Goal: Task Accomplishment & Management: Complete application form

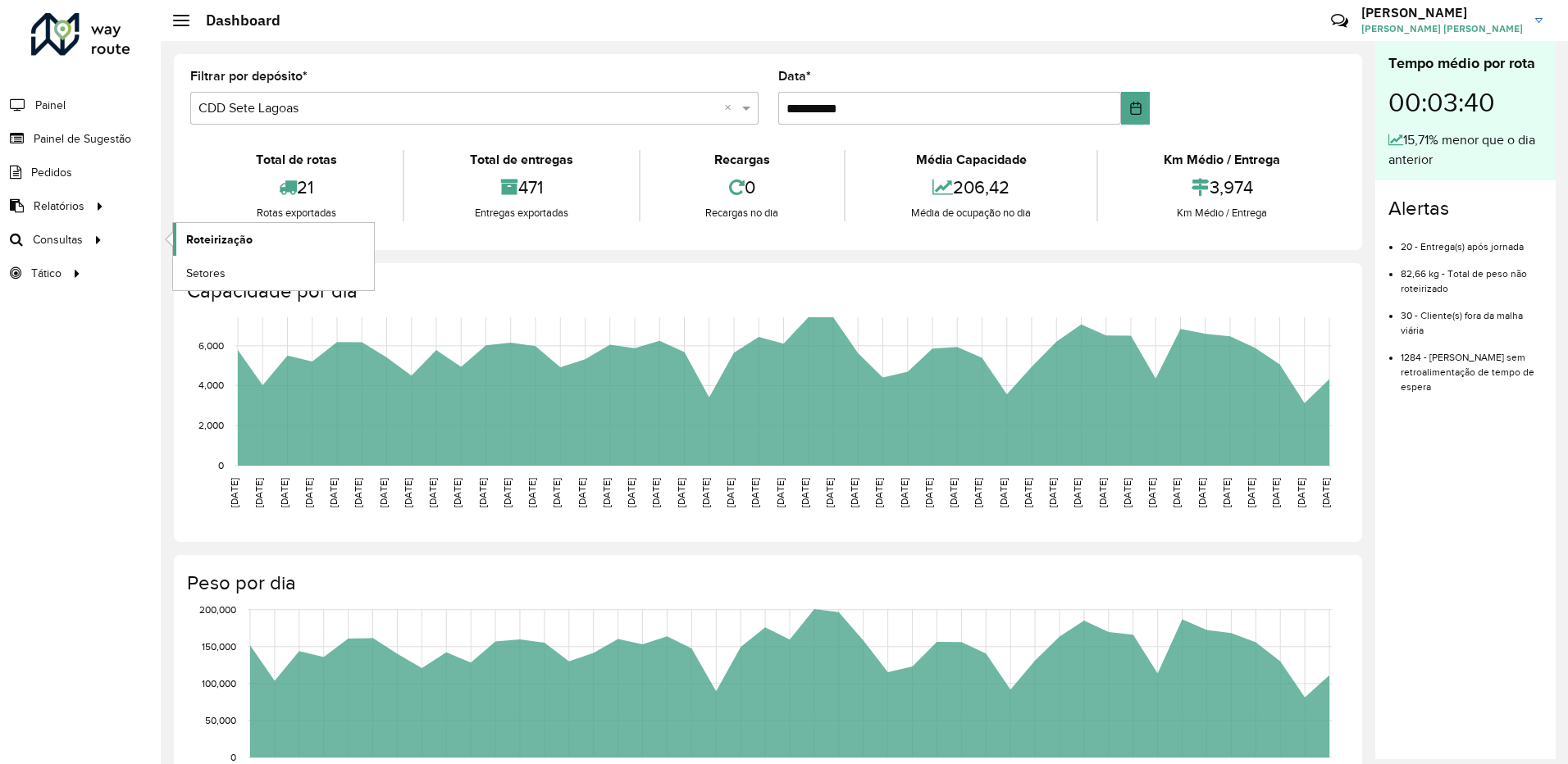
click at [177, 235] on link "Roteirização" at bounding box center [273, 239] width 201 height 33
click at [122, 135] on span "Painel de Sugestão" at bounding box center [85, 139] width 103 height 17
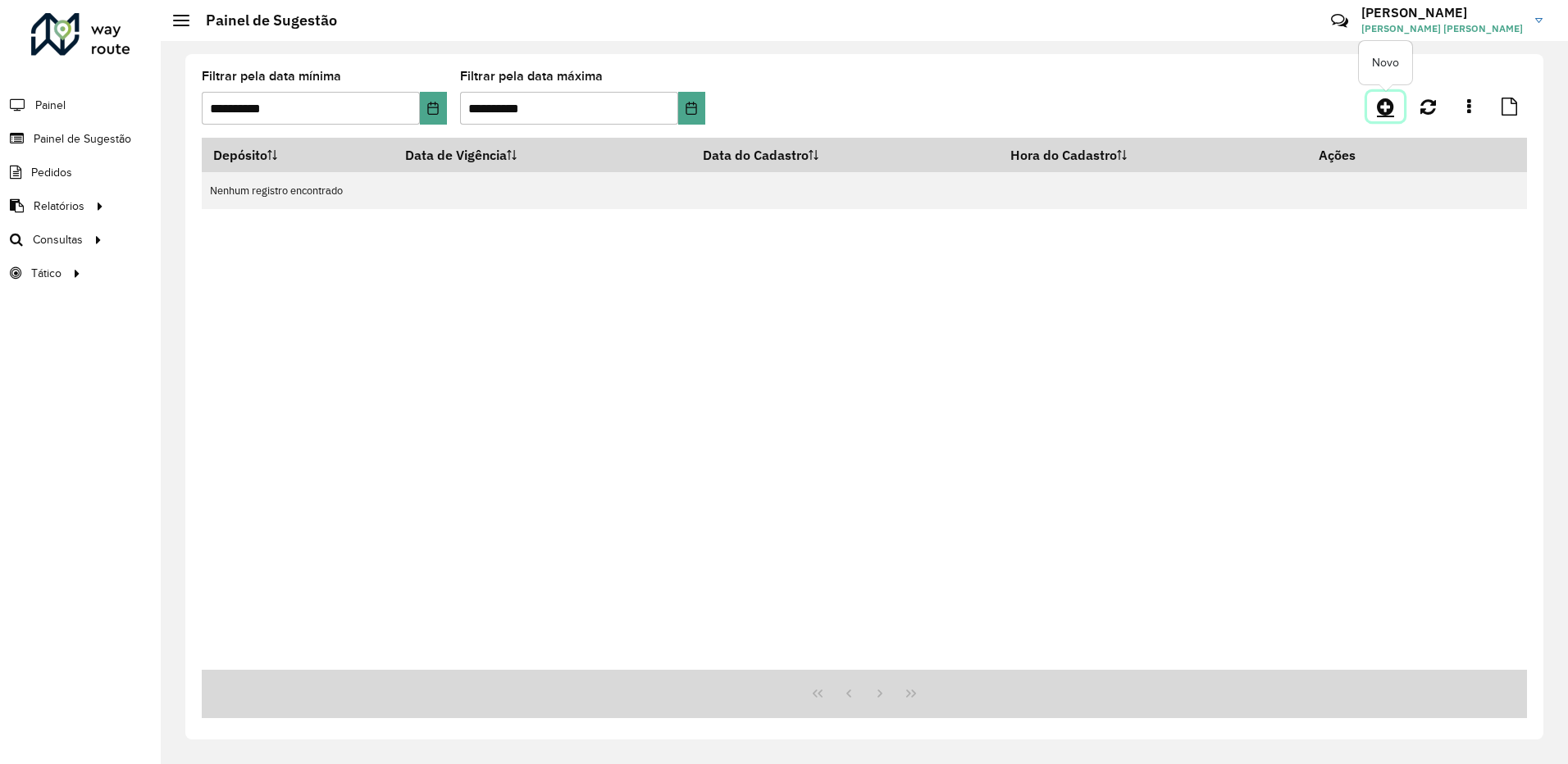
click at [1376, 105] on link at bounding box center [1385, 107] width 37 height 30
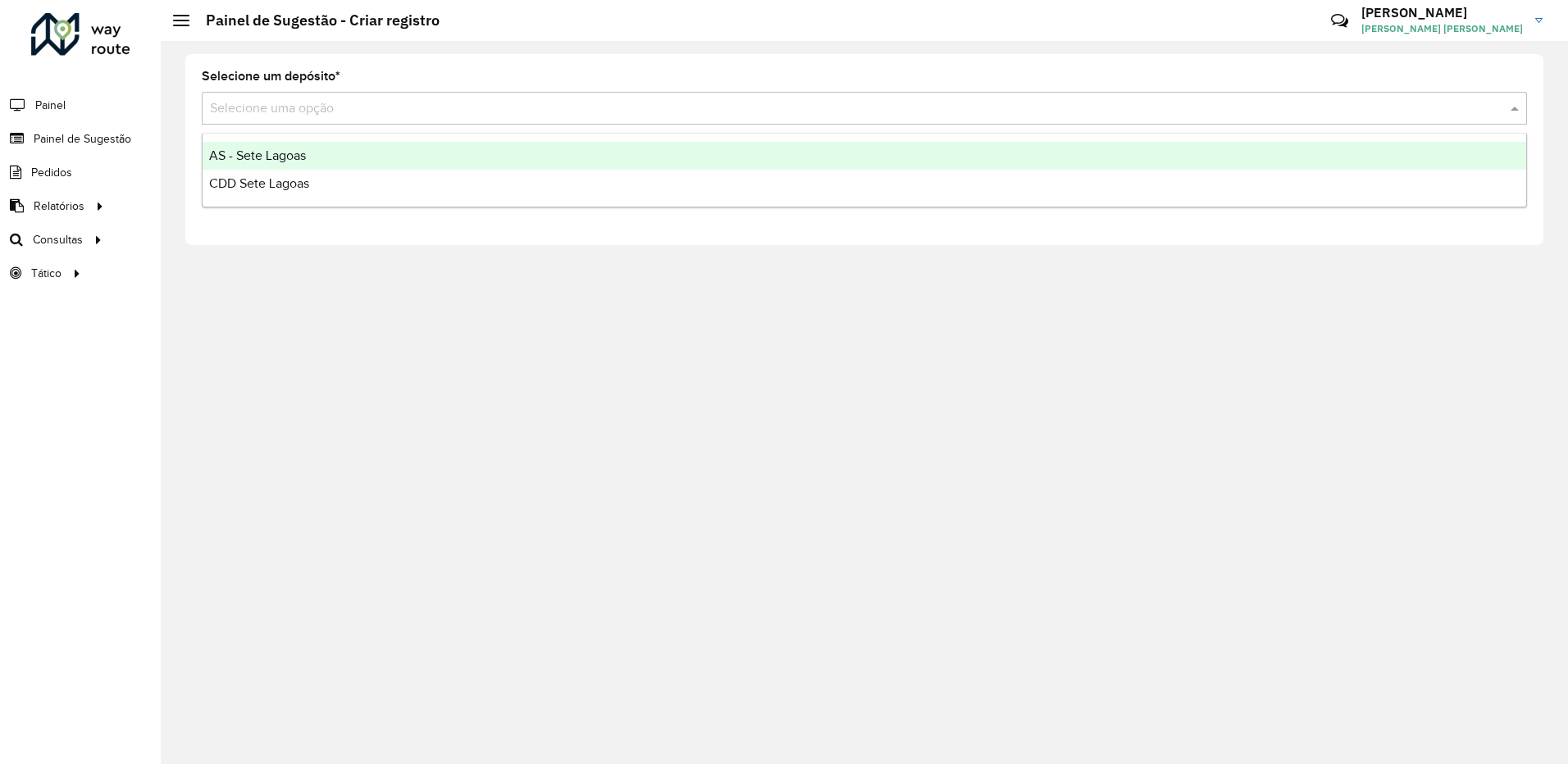
click at [319, 99] on input "text" at bounding box center [848, 109] width 1276 height 20
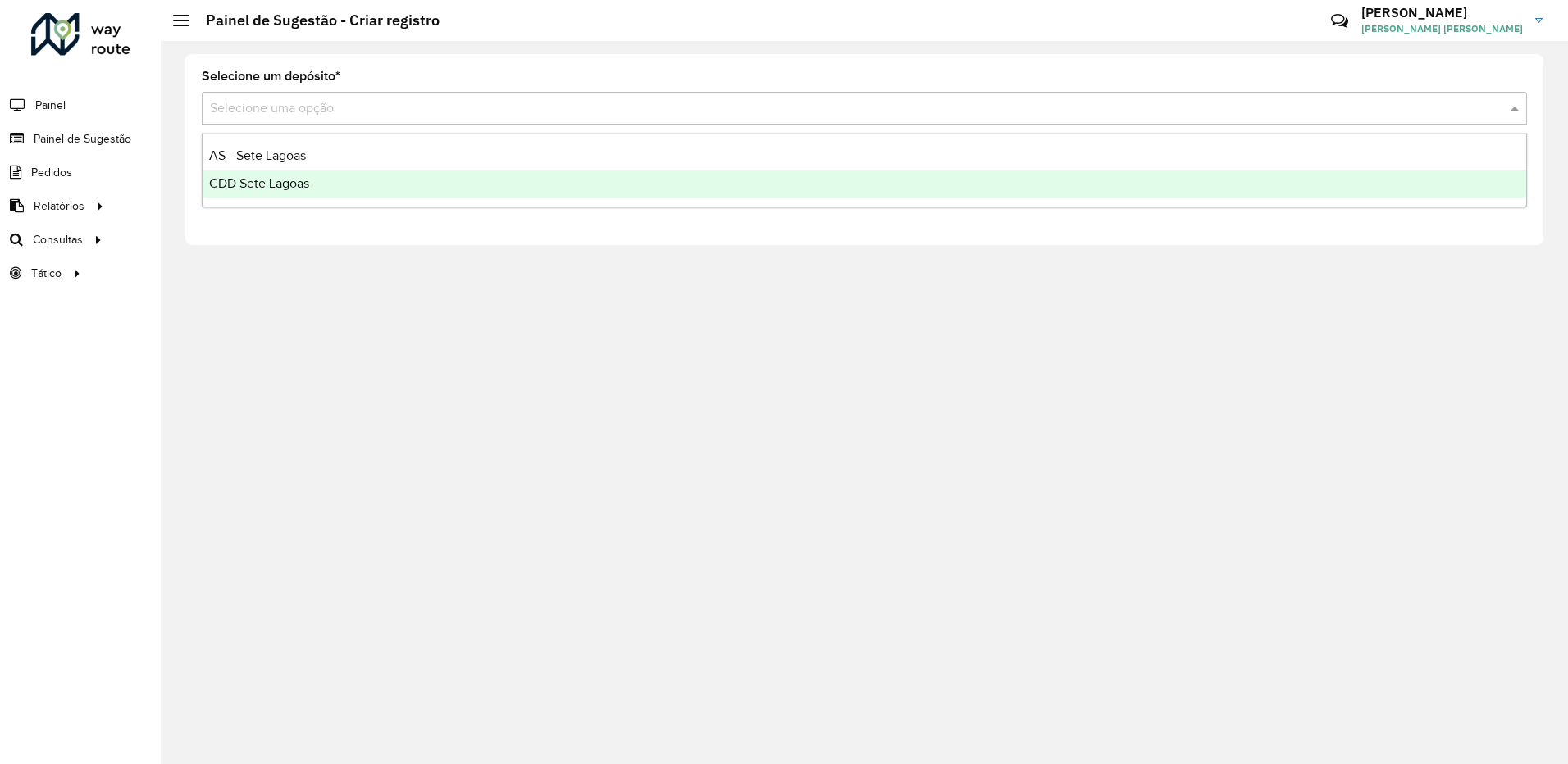
click at [279, 189] on span "CDD Sete Lagoas" at bounding box center [258, 183] width 100 height 14
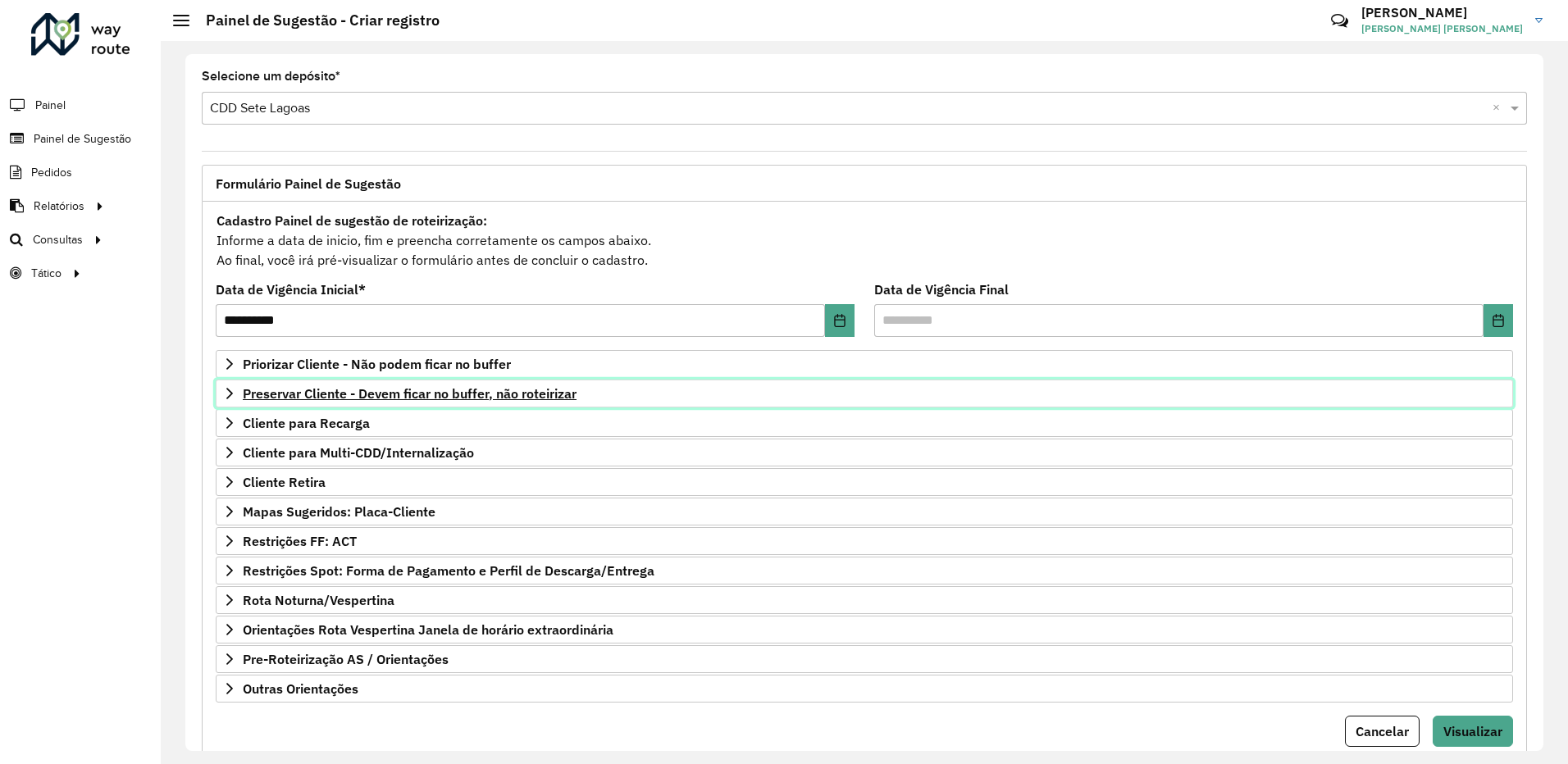
click at [223, 390] on icon at bounding box center [229, 393] width 13 height 13
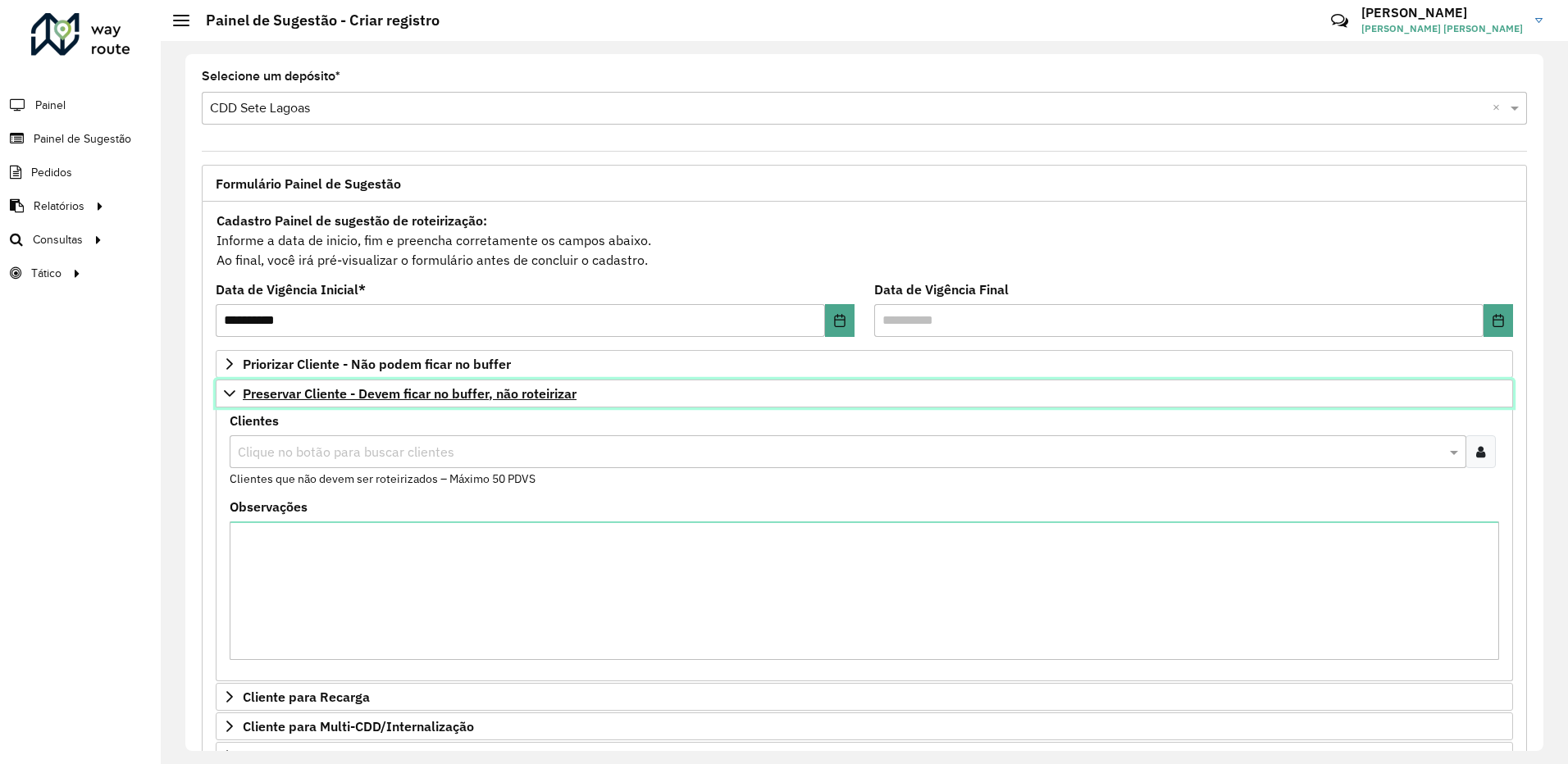
click at [223, 390] on icon at bounding box center [229, 393] width 13 height 13
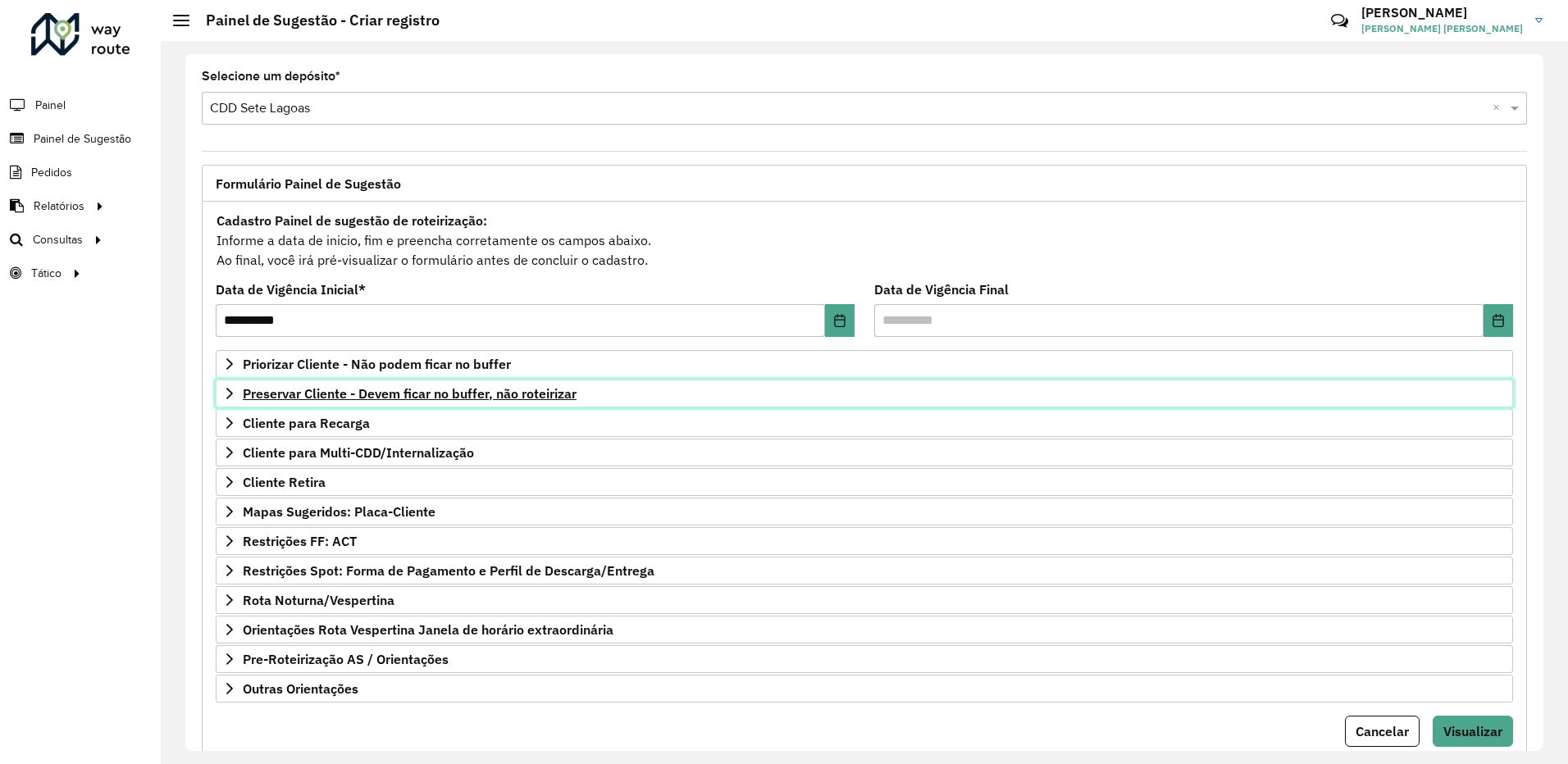
click at [223, 390] on icon at bounding box center [229, 393] width 13 height 13
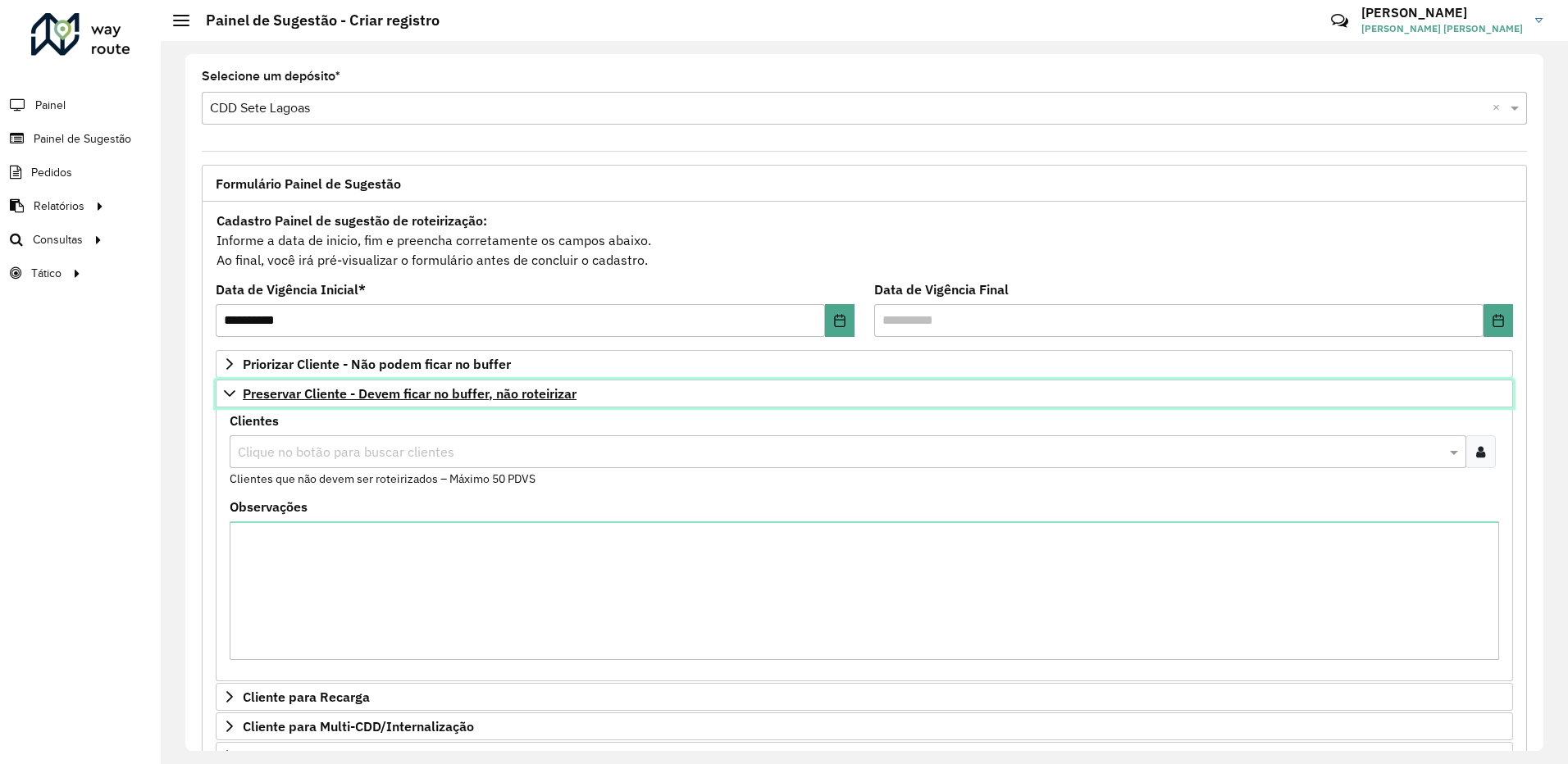
click at [223, 390] on icon at bounding box center [229, 393] width 13 height 13
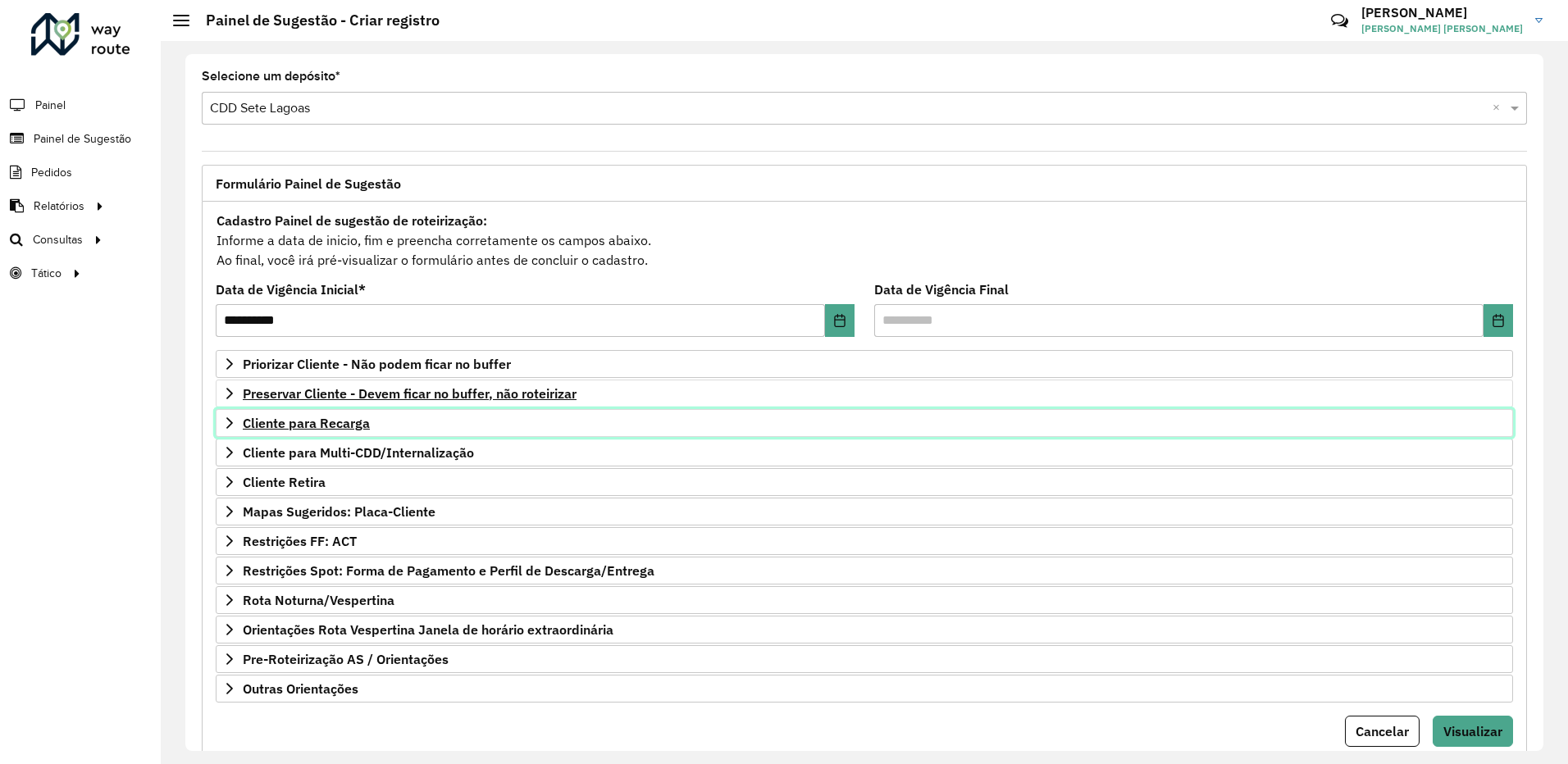
click at [223, 427] on icon at bounding box center [229, 423] width 13 height 13
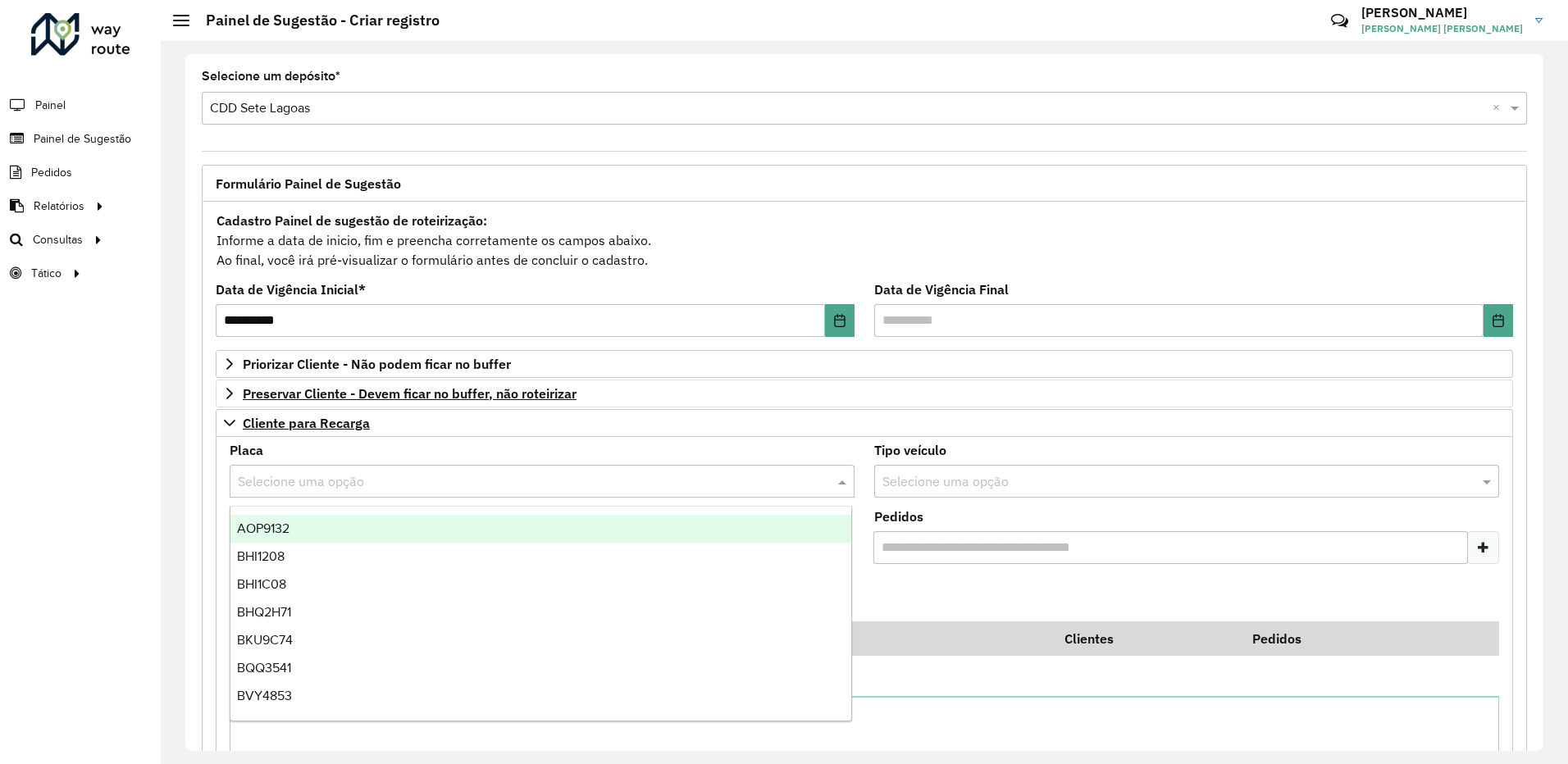
click at [324, 486] on input "text" at bounding box center [525, 482] width 576 height 20
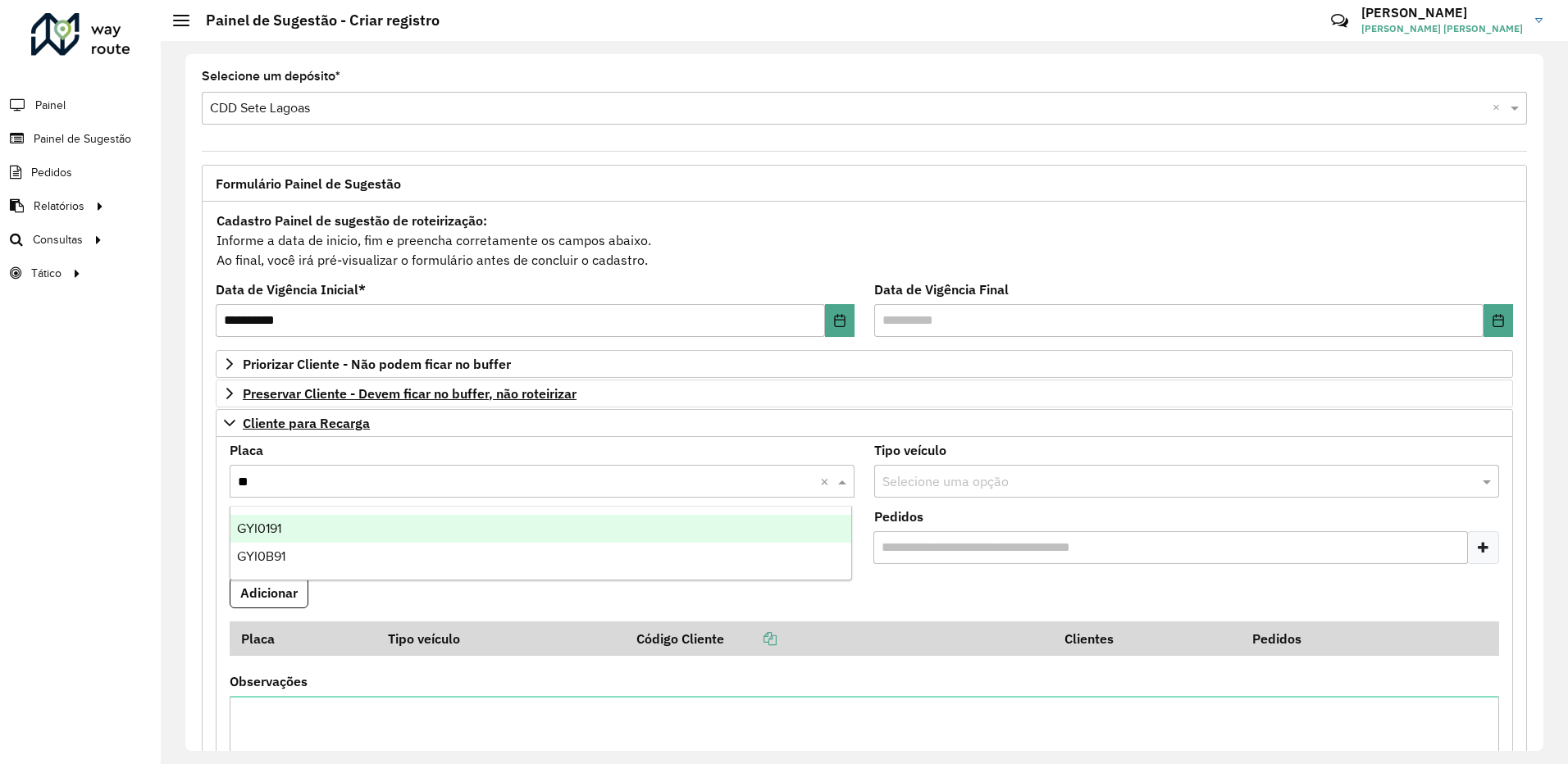
type input "***"
click at [301, 553] on div "GYI0B91" at bounding box center [540, 557] width 620 height 28
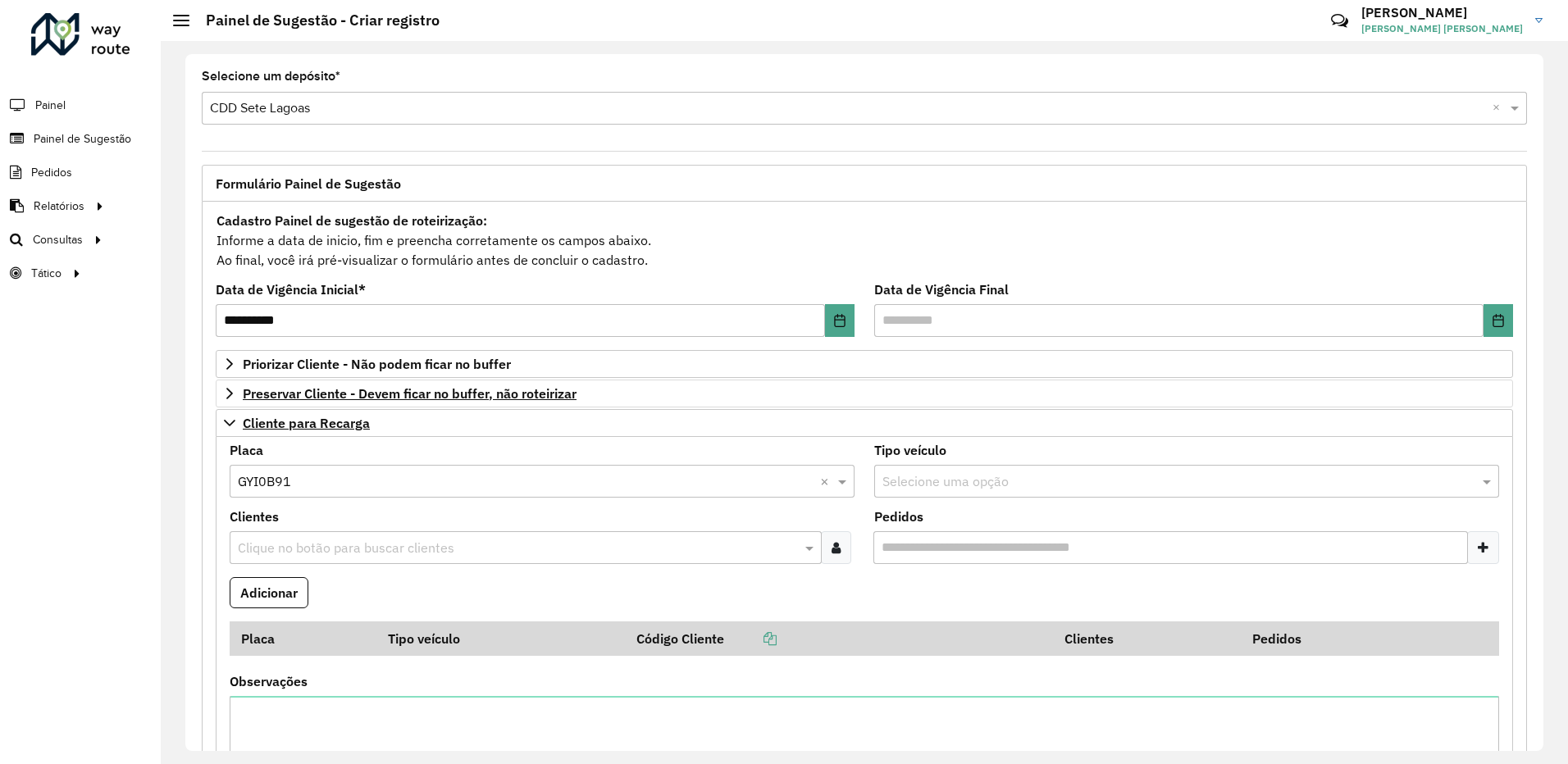
click at [833, 549] on icon at bounding box center [835, 547] width 9 height 13
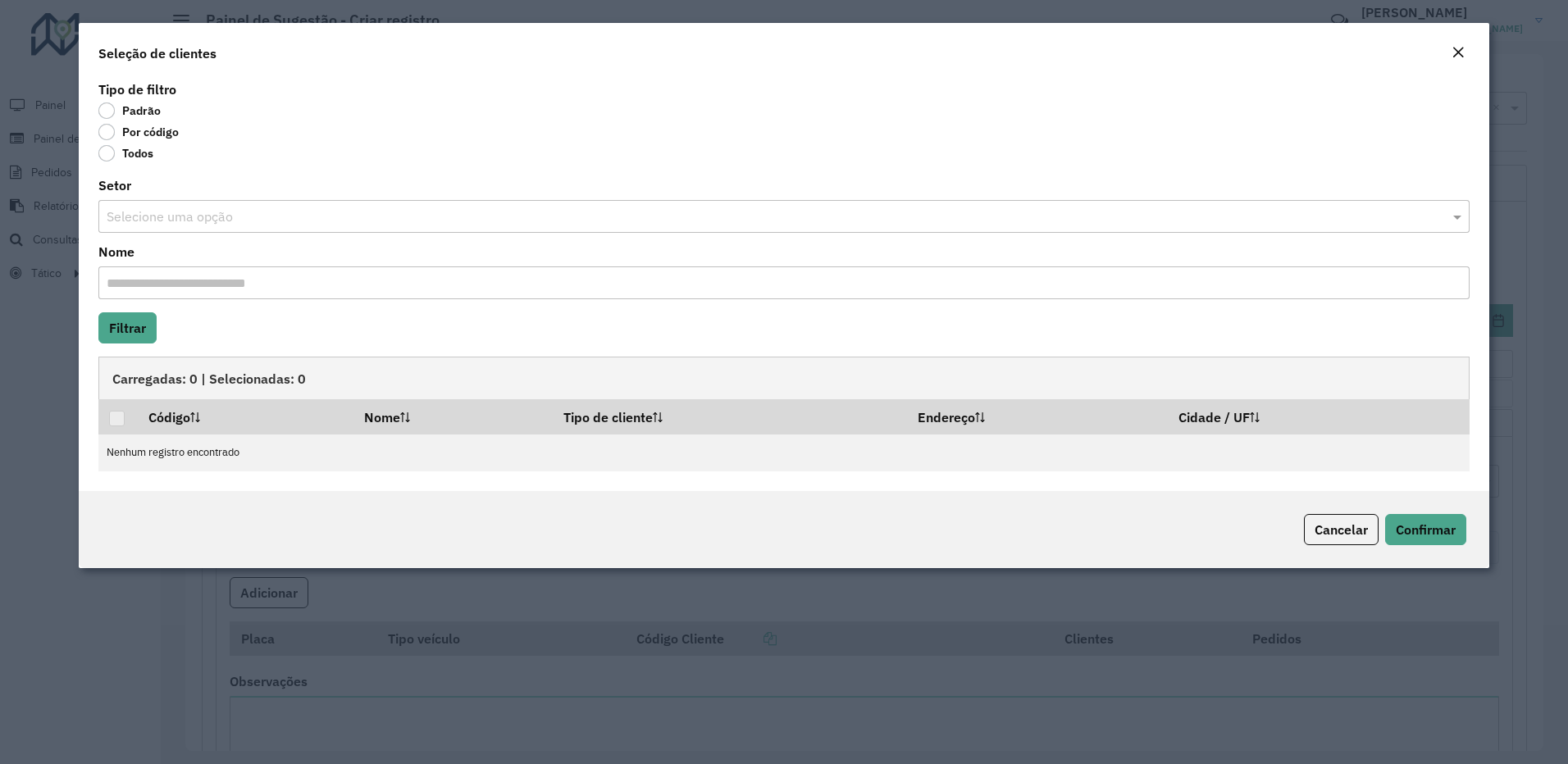
click at [107, 119] on div "Padrão" at bounding box center [784, 114] width 1372 height 20
drag, startPoint x: 110, startPoint y: 132, endPoint x: 118, endPoint y: 156, distance: 25.3
click at [110, 134] on label "Por código" at bounding box center [138, 132] width 80 height 17
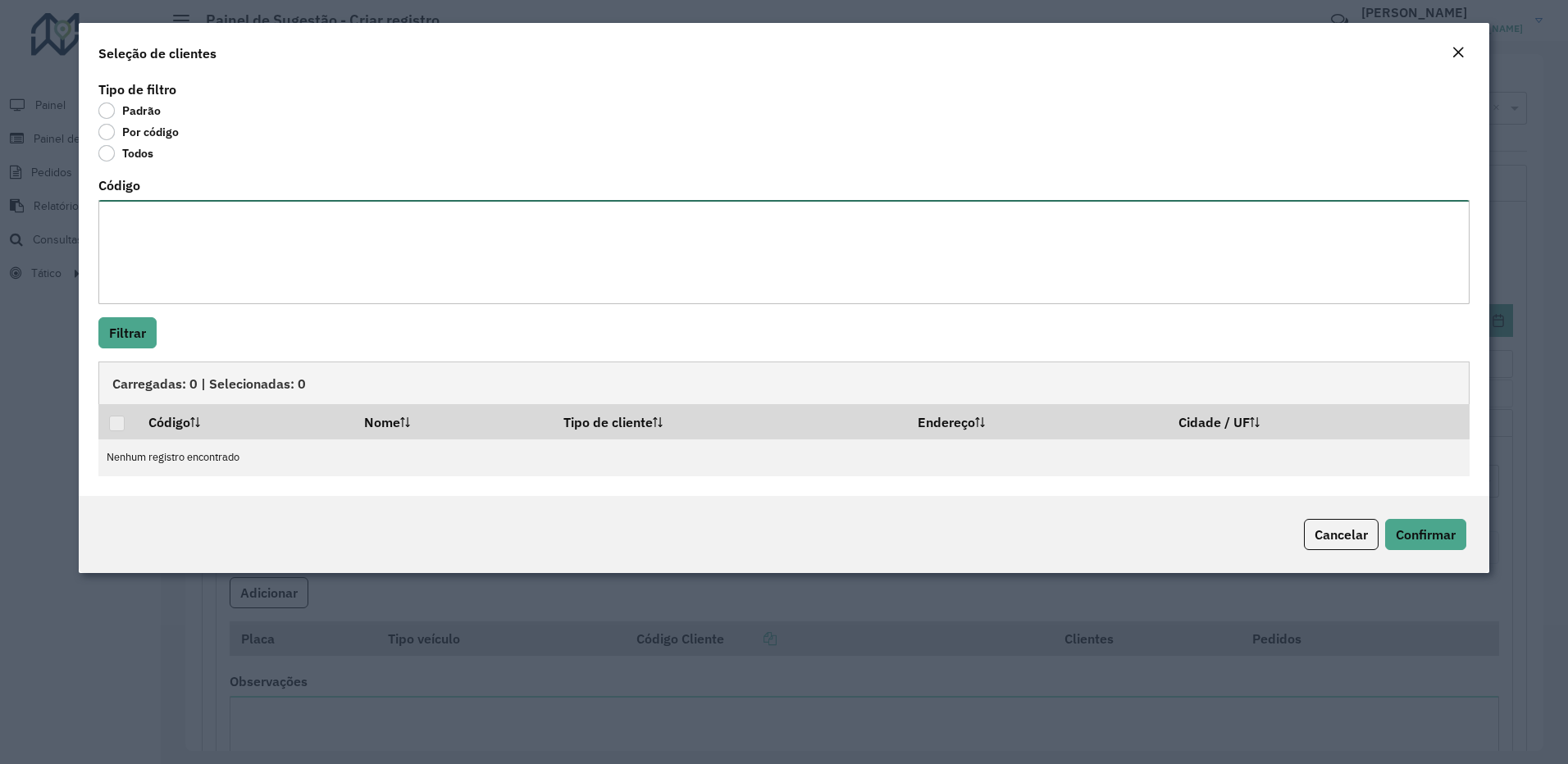
click at [144, 209] on textarea "Código" at bounding box center [784, 251] width 1372 height 104
paste textarea "***** ****"
type textarea "***** ****"
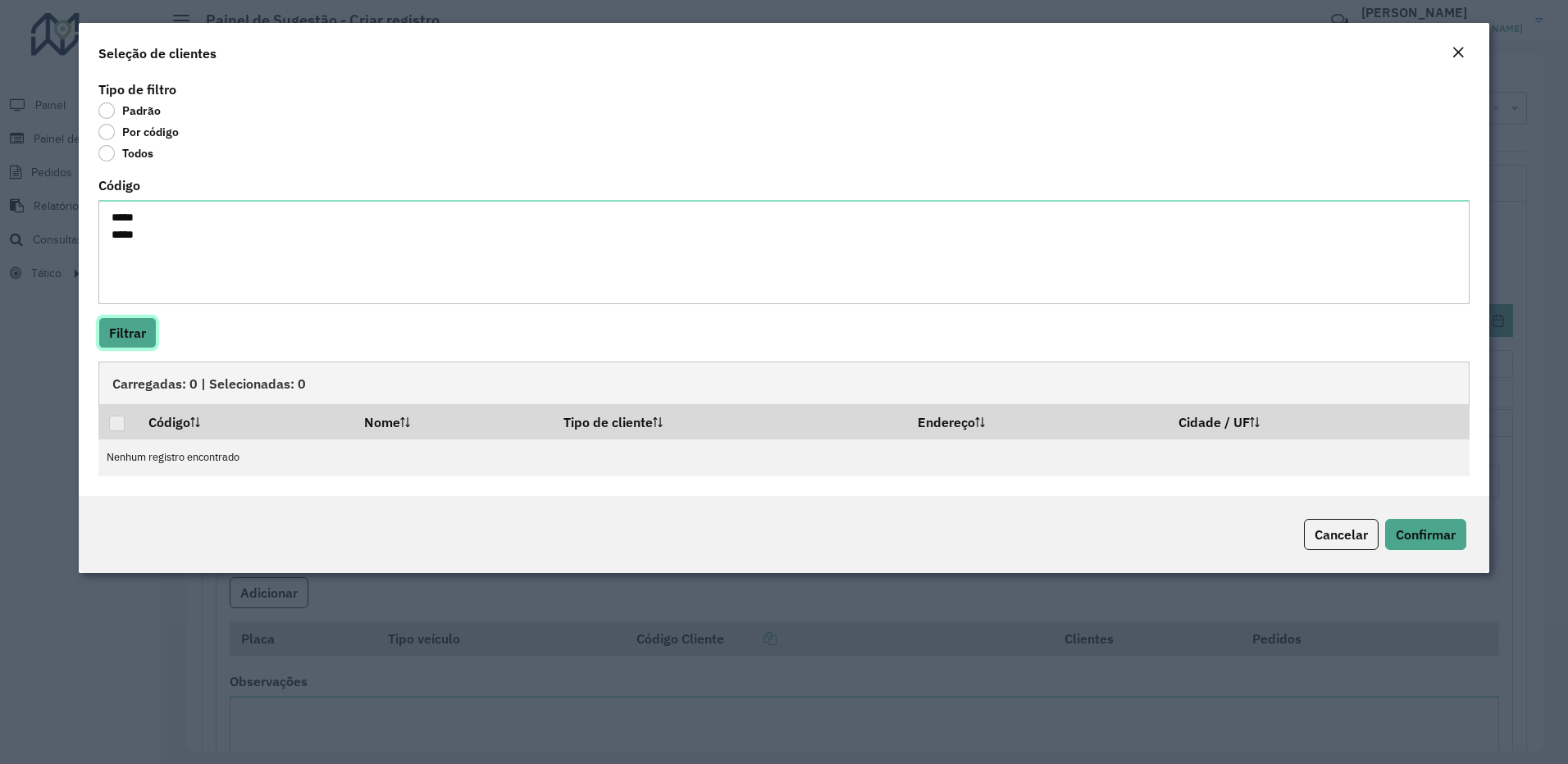
click at [128, 337] on button "Filtrar" at bounding box center [127, 333] width 58 height 31
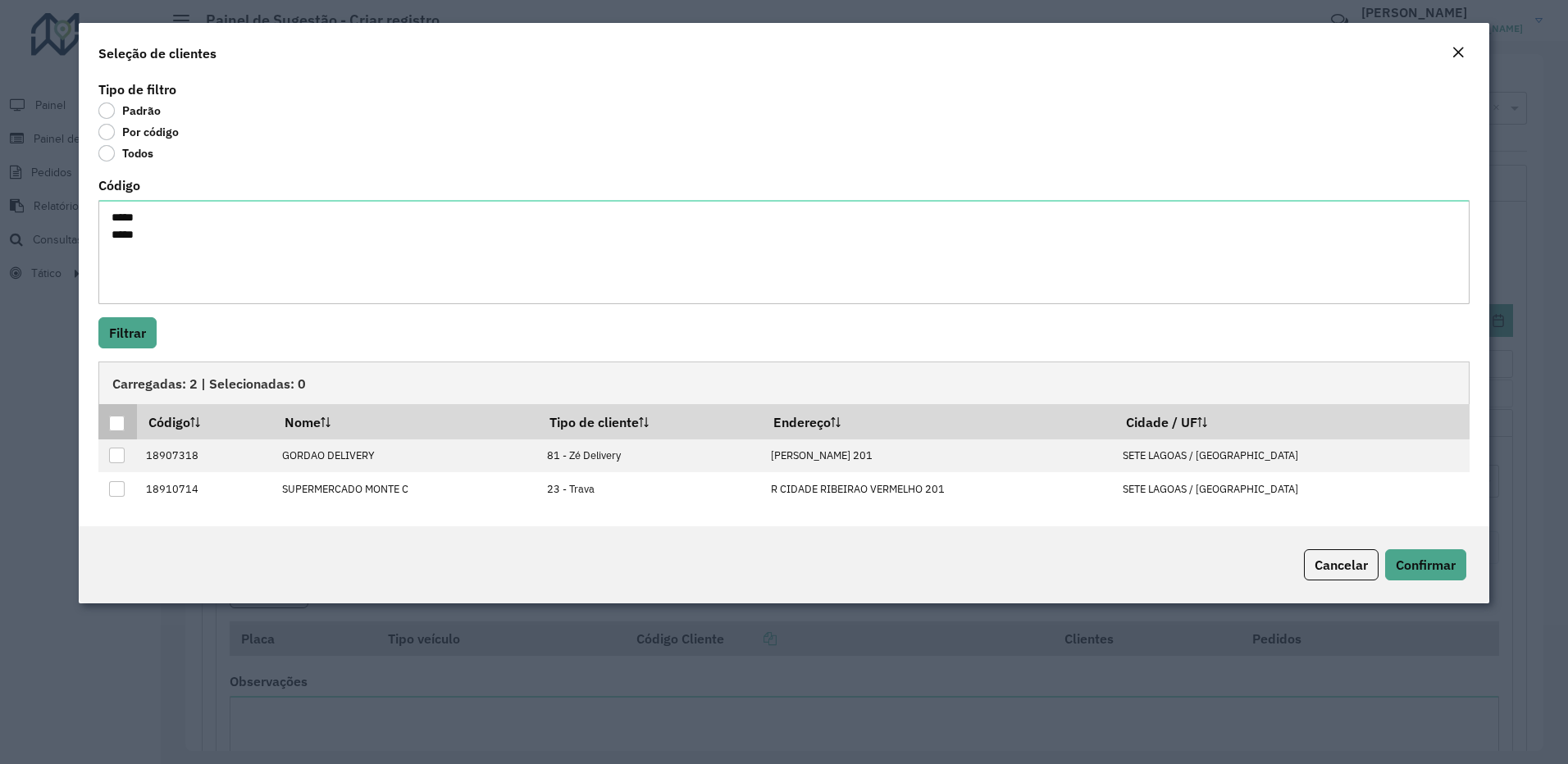
click at [122, 422] on div at bounding box center [117, 424] width 16 height 16
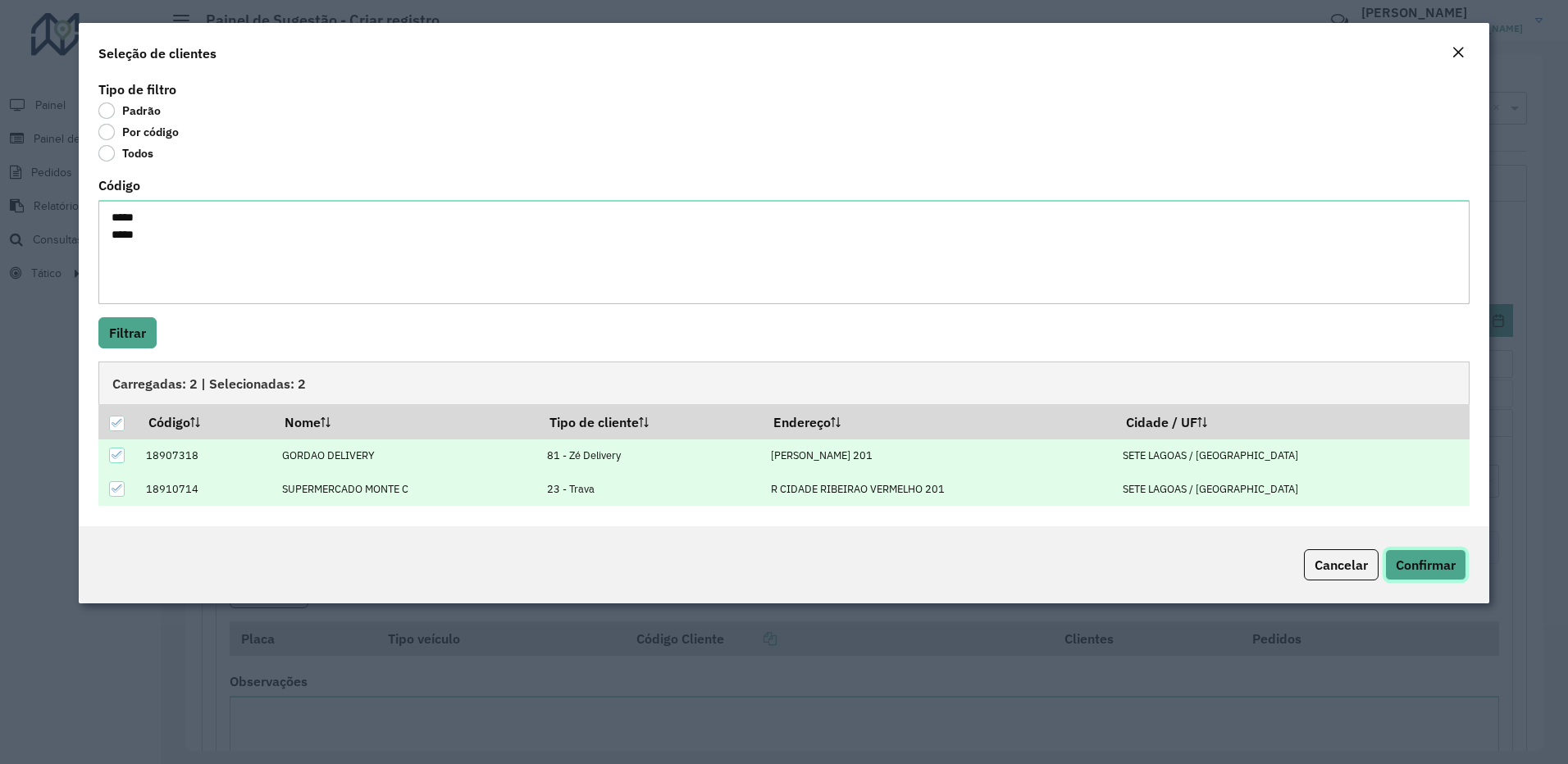
click at [1420, 570] on span "Confirmar" at bounding box center [1426, 565] width 60 height 17
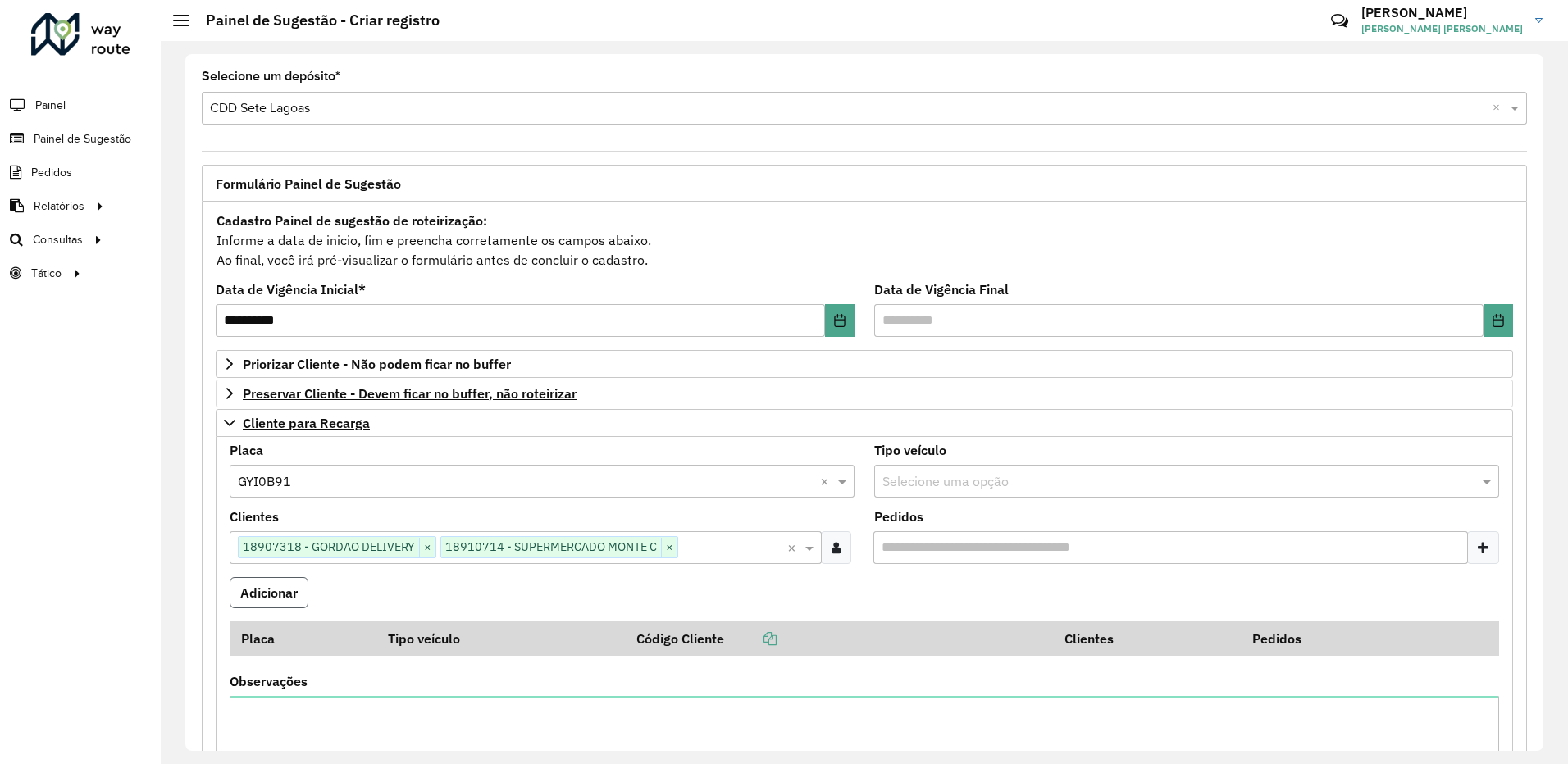
click at [271, 599] on button "Adicionar" at bounding box center [269, 592] width 79 height 31
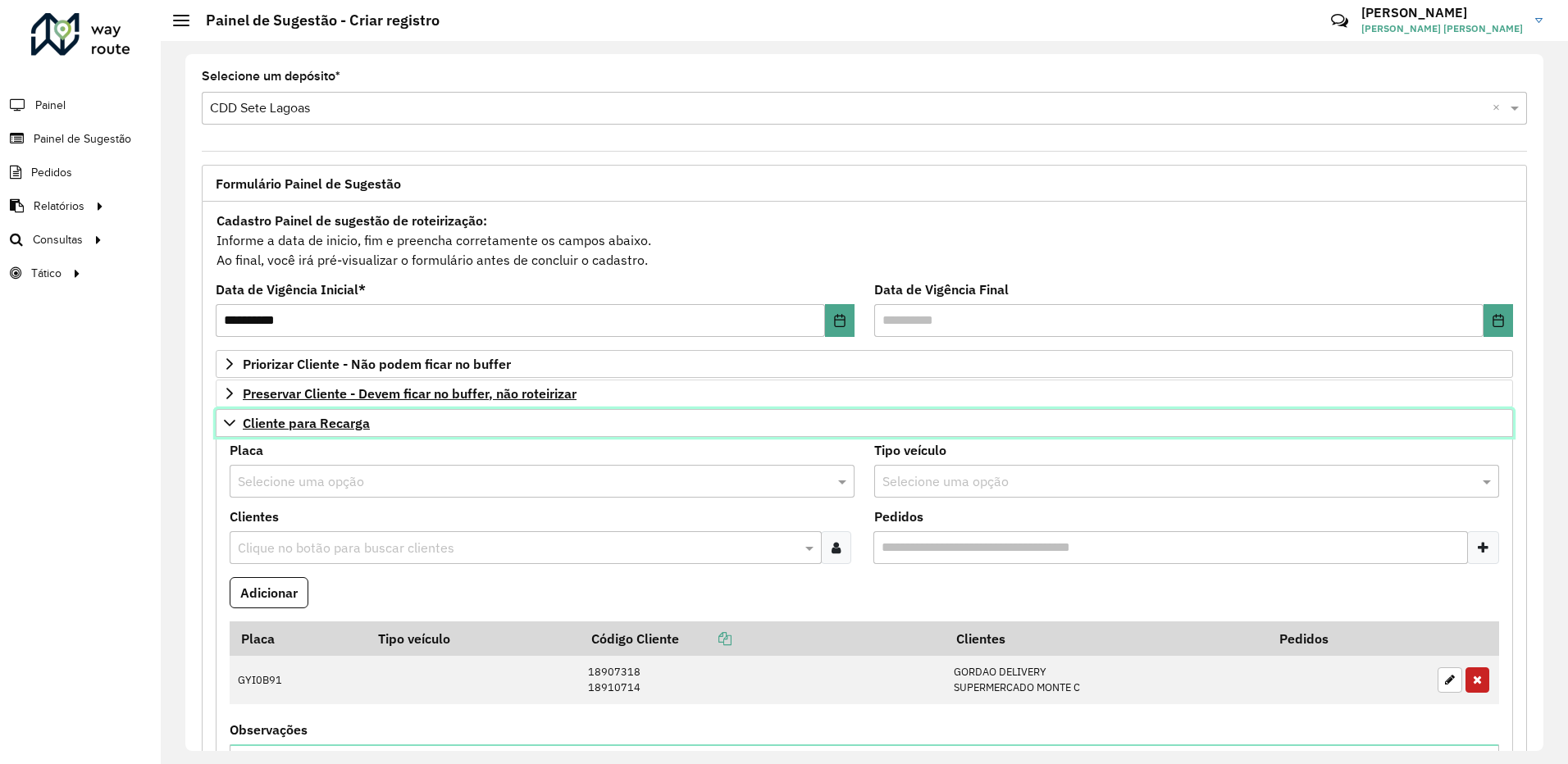
click at [228, 421] on icon at bounding box center [229, 423] width 13 height 13
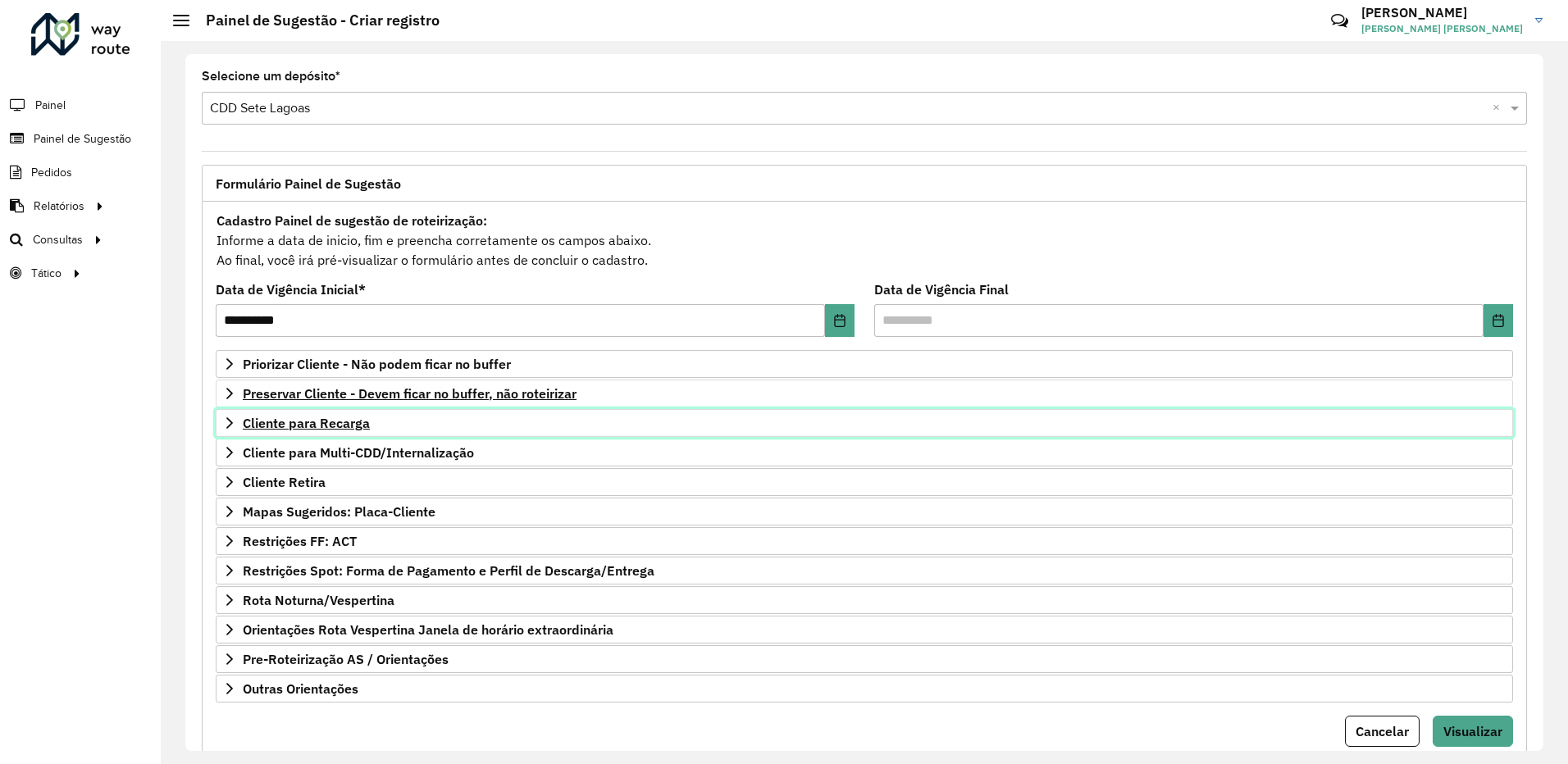
scroll to position [53, 0]
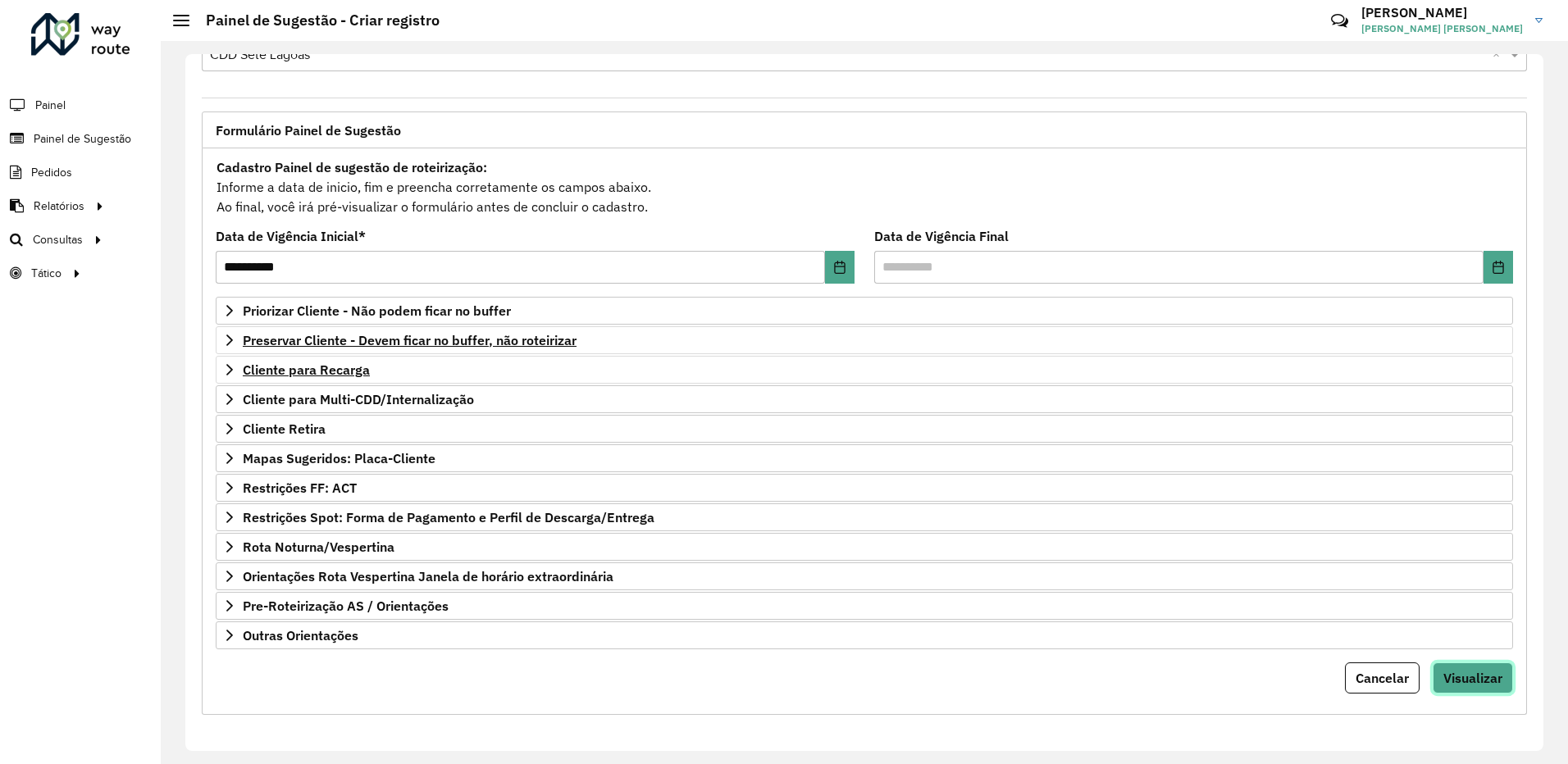
click at [1455, 672] on span "Visualizar" at bounding box center [1473, 678] width 59 height 17
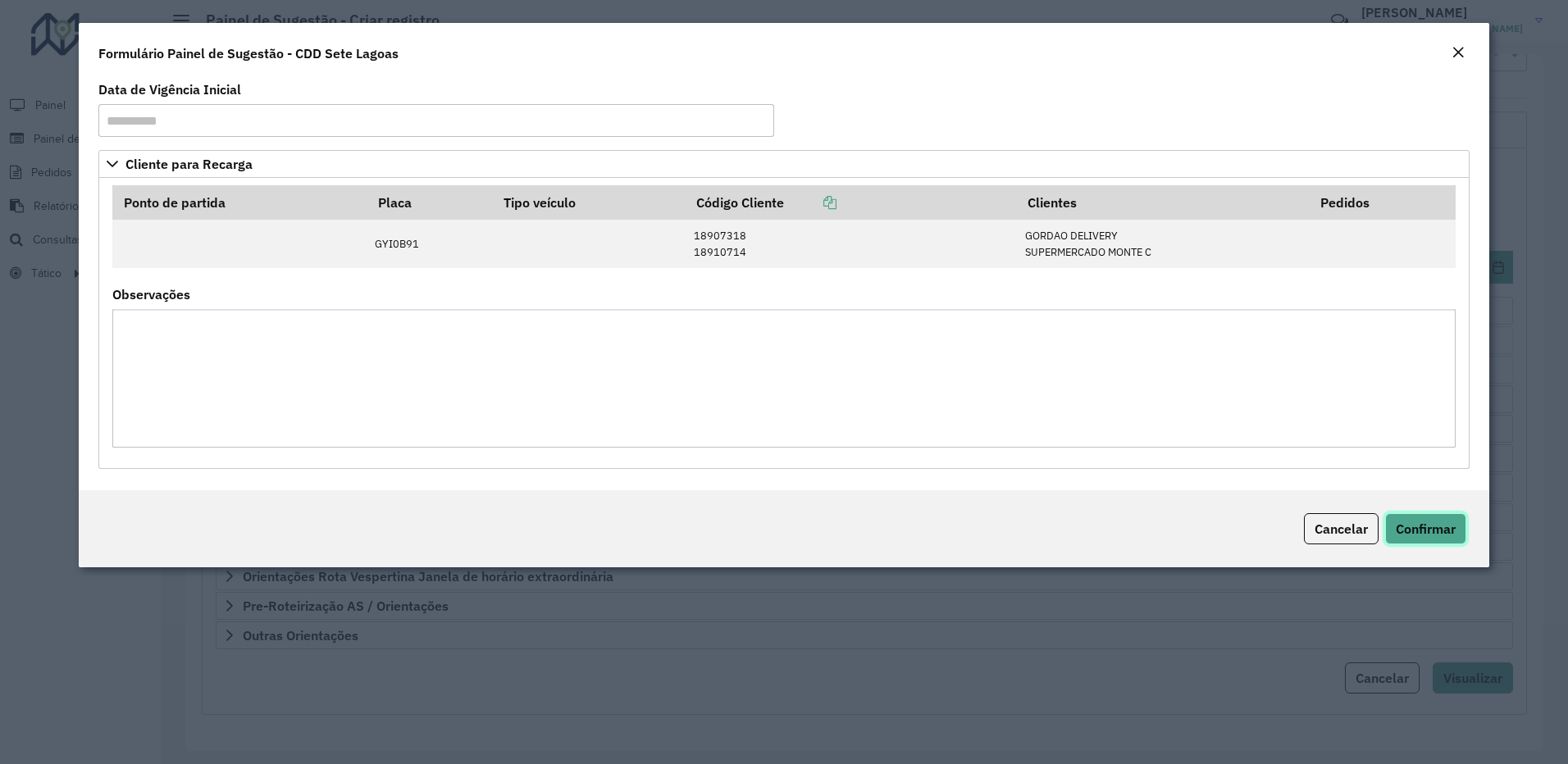
click at [1410, 520] on button "Confirmar" at bounding box center [1426, 528] width 81 height 31
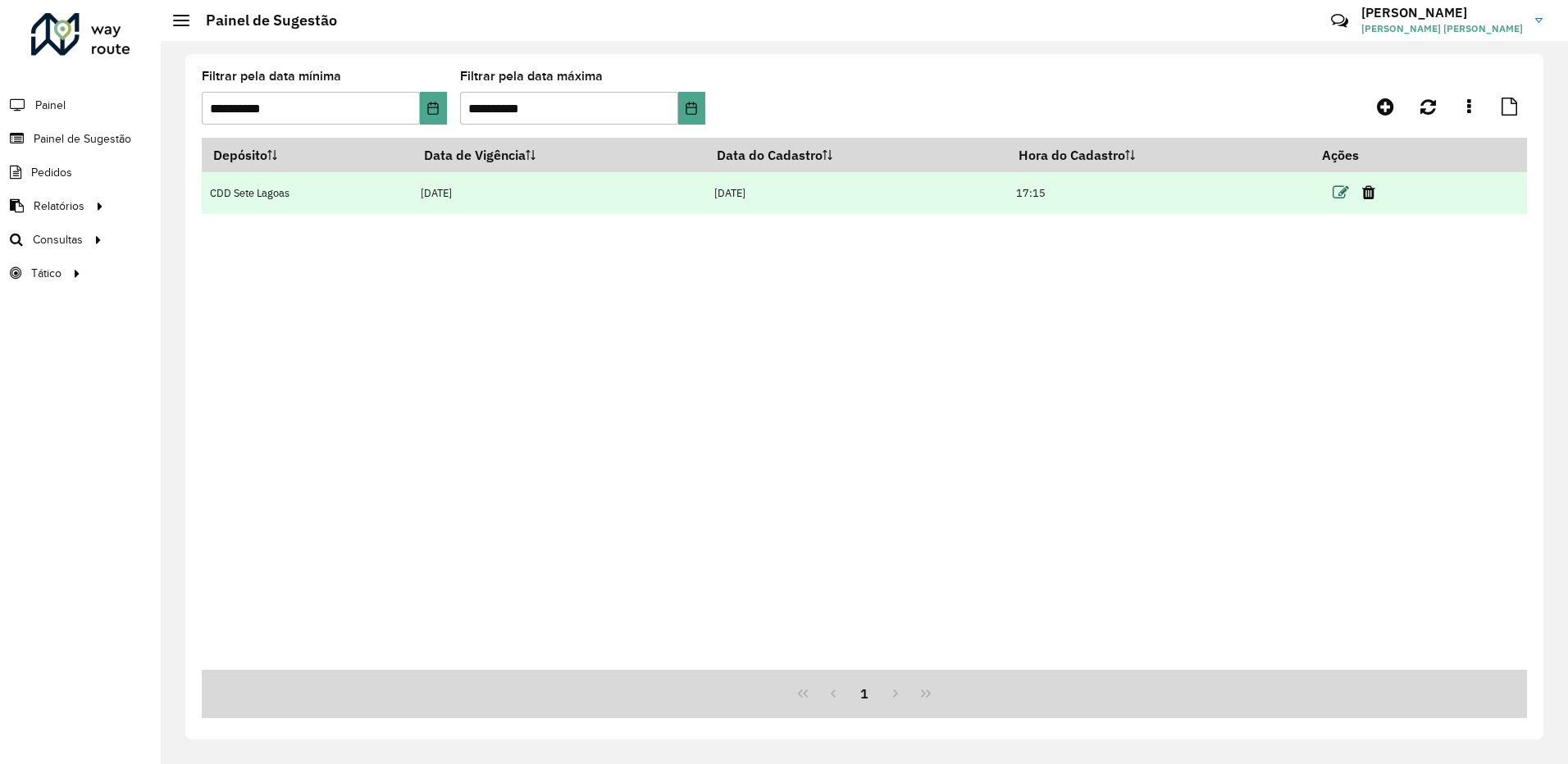
click at [1337, 190] on icon at bounding box center [1340, 192] width 17 height 17
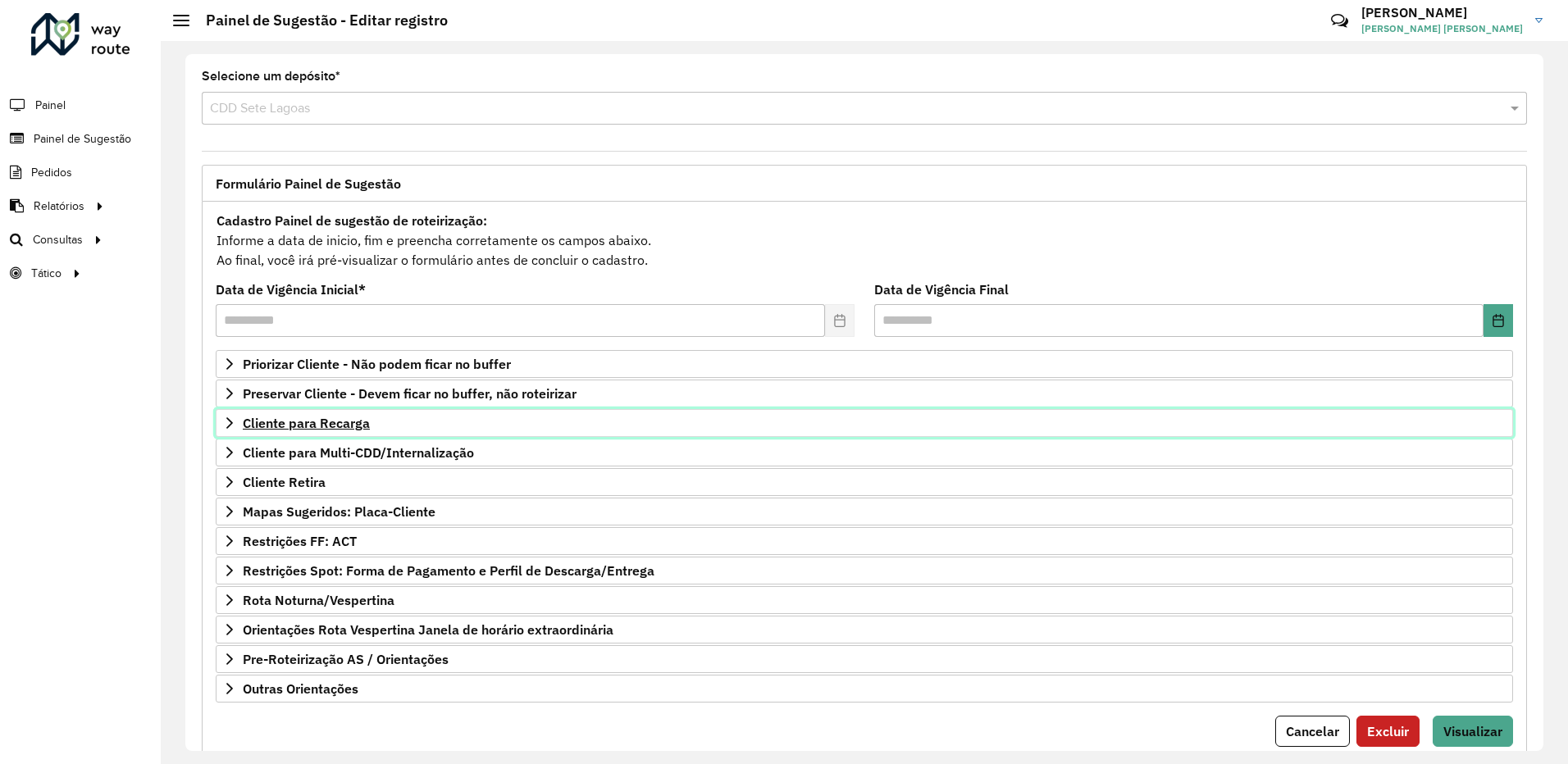
click at [235, 422] on link "Cliente para Recarga" at bounding box center [864, 424] width 1297 height 28
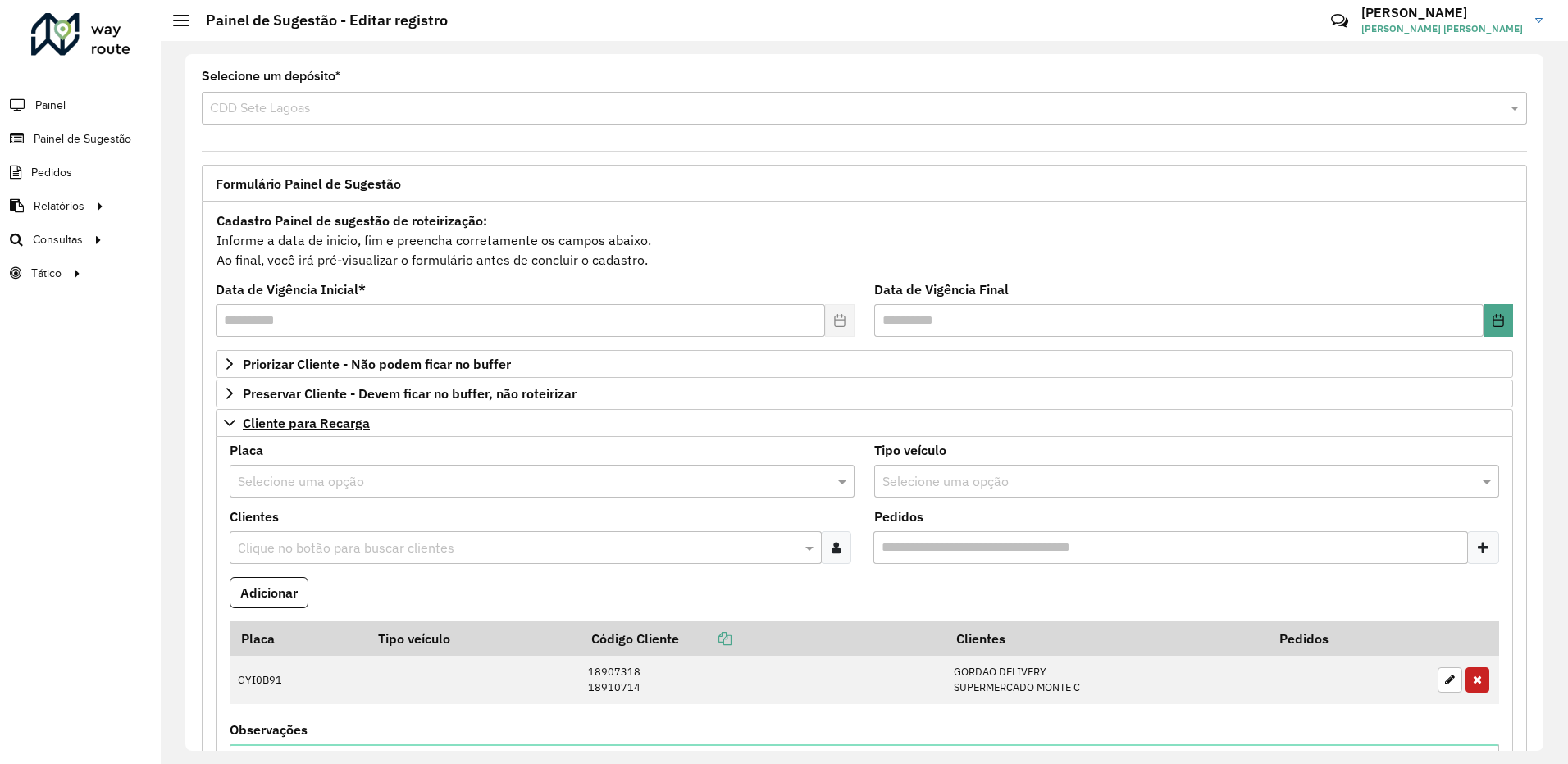
click at [292, 482] on input "text" at bounding box center [525, 482] width 576 height 20
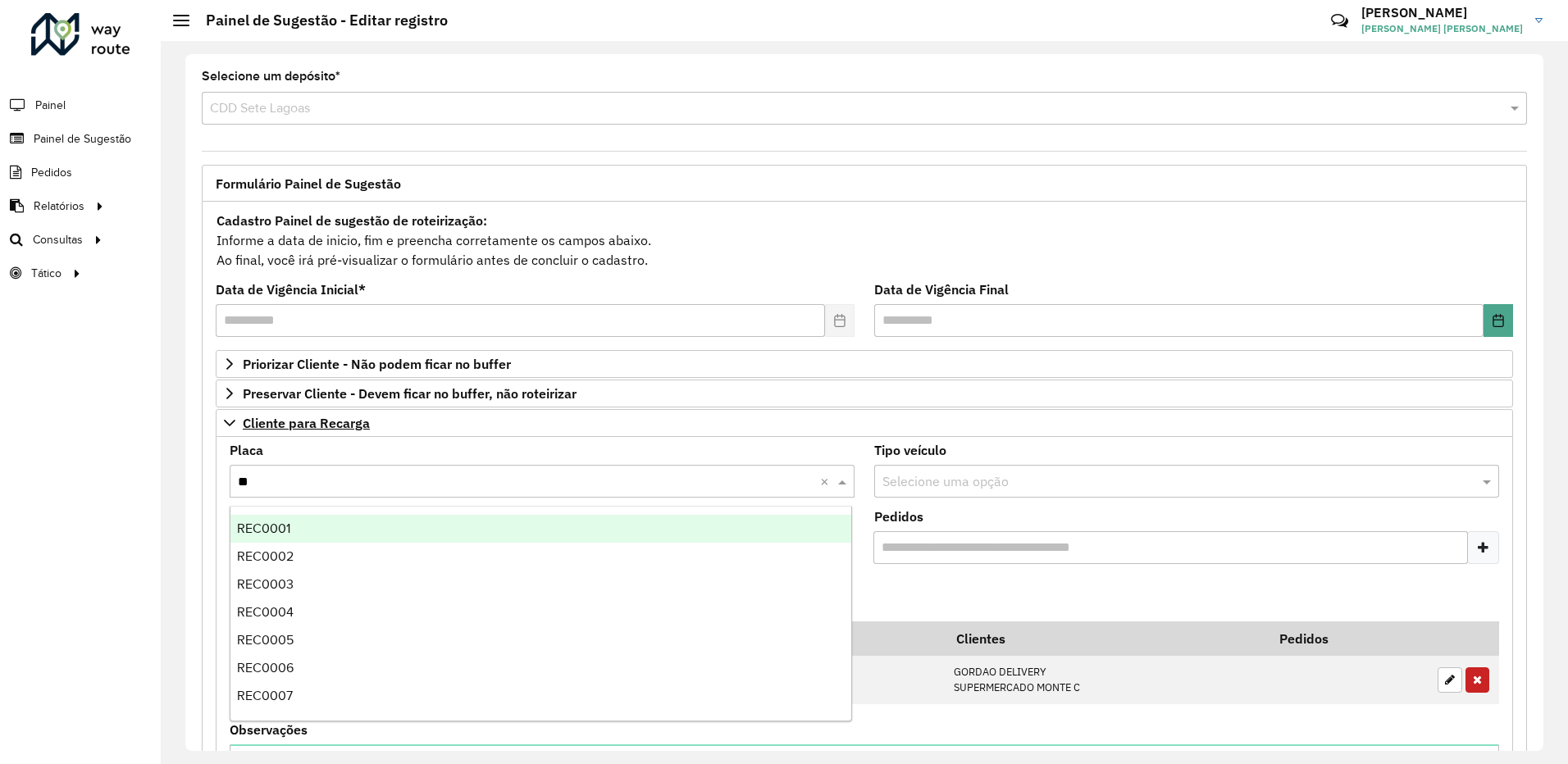
type input "***"
click at [284, 529] on span "REC0001" at bounding box center [264, 528] width 53 height 14
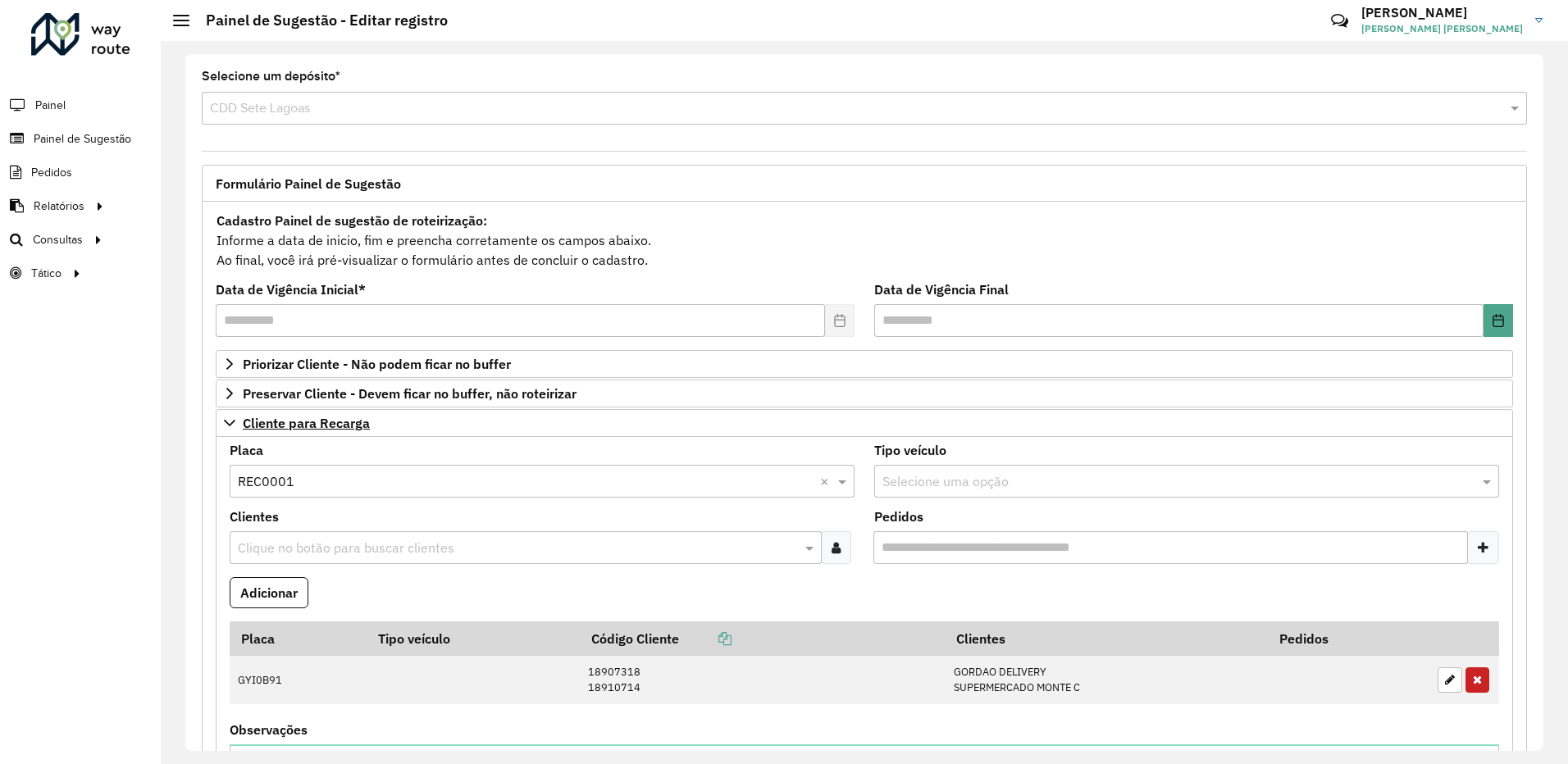
click at [296, 546] on input "text" at bounding box center [517, 549] width 568 height 20
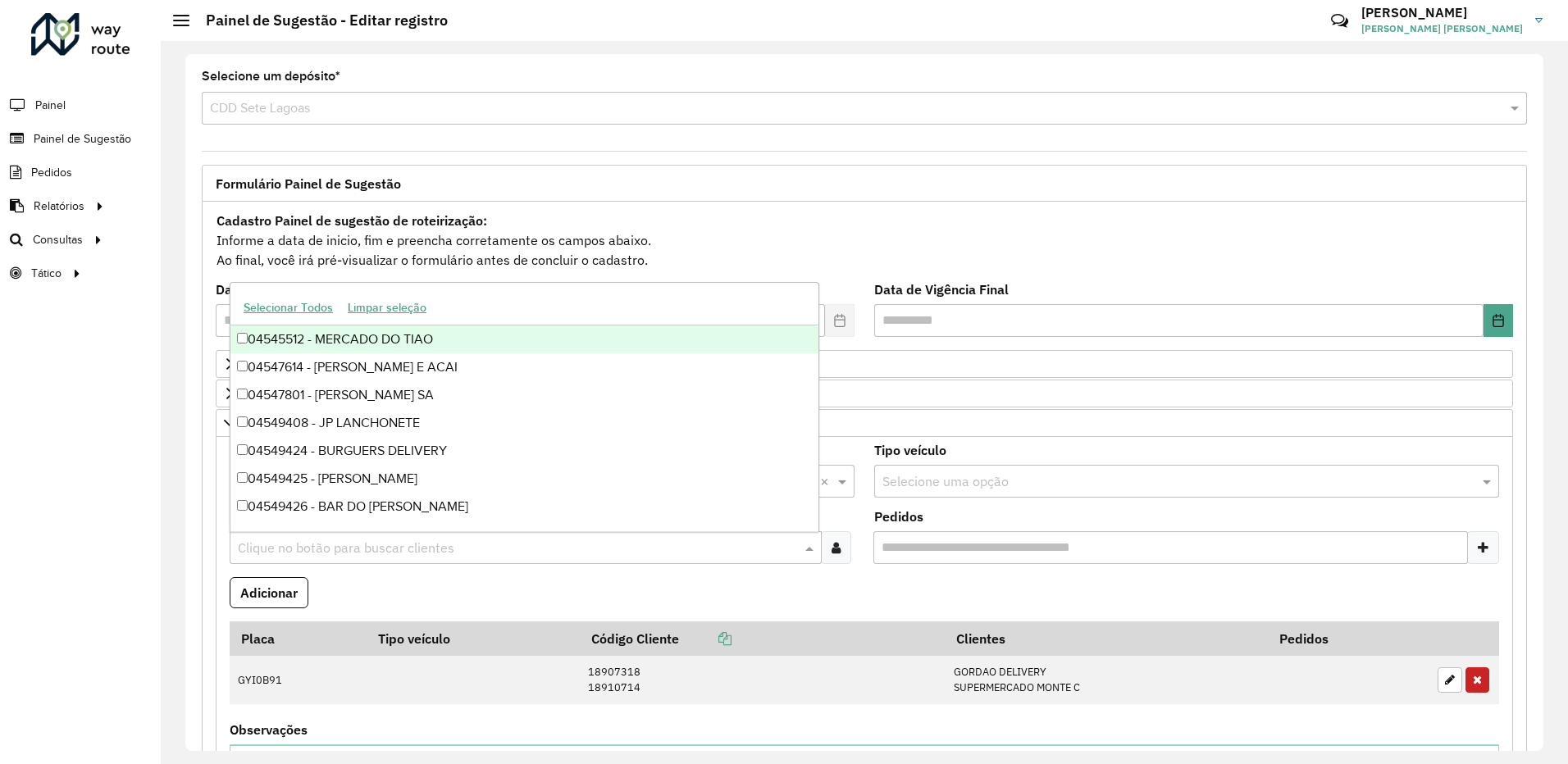
click at [836, 550] on icon at bounding box center [835, 547] width 9 height 13
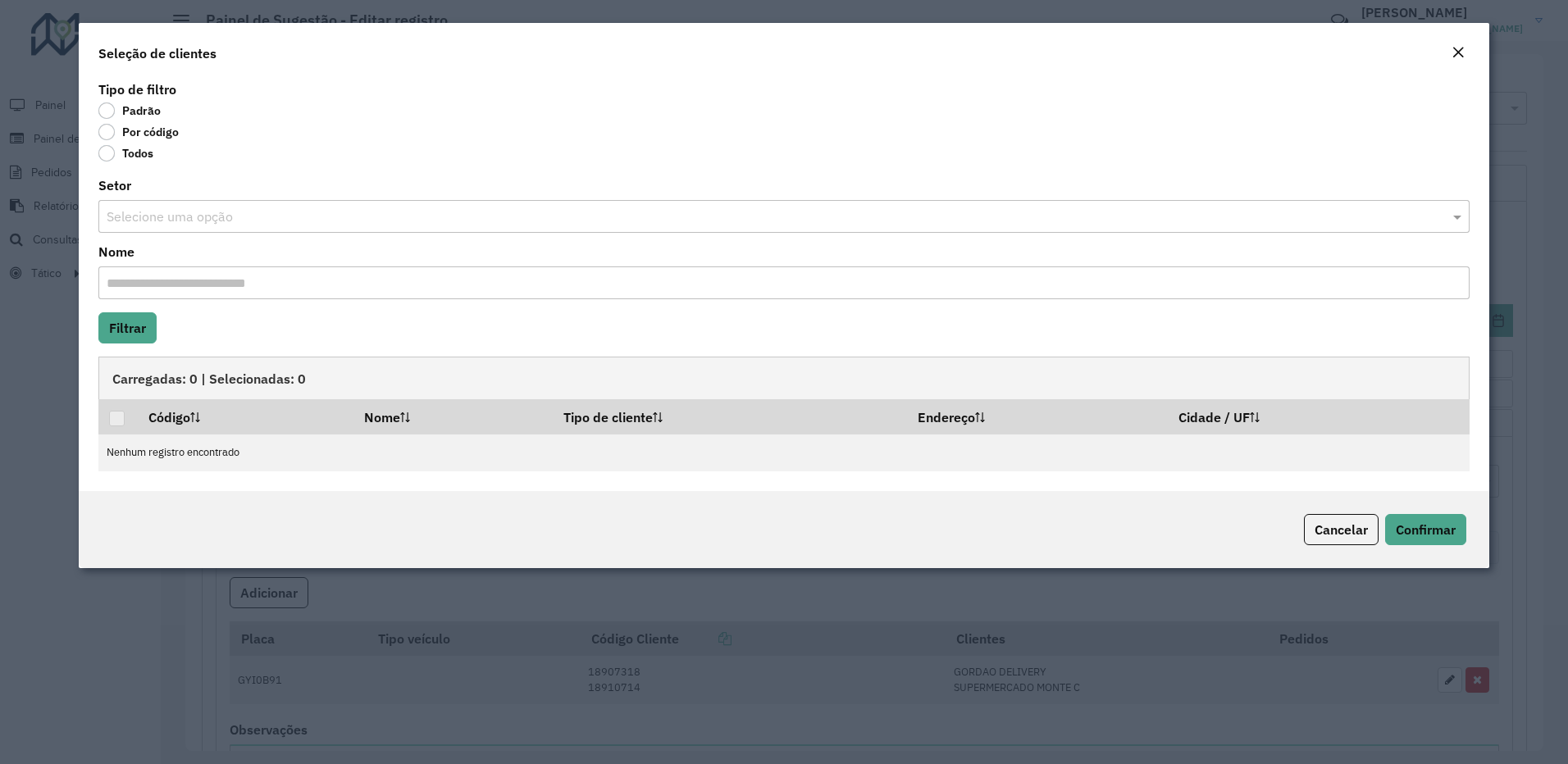
click at [114, 131] on label "Por código" at bounding box center [138, 132] width 80 height 17
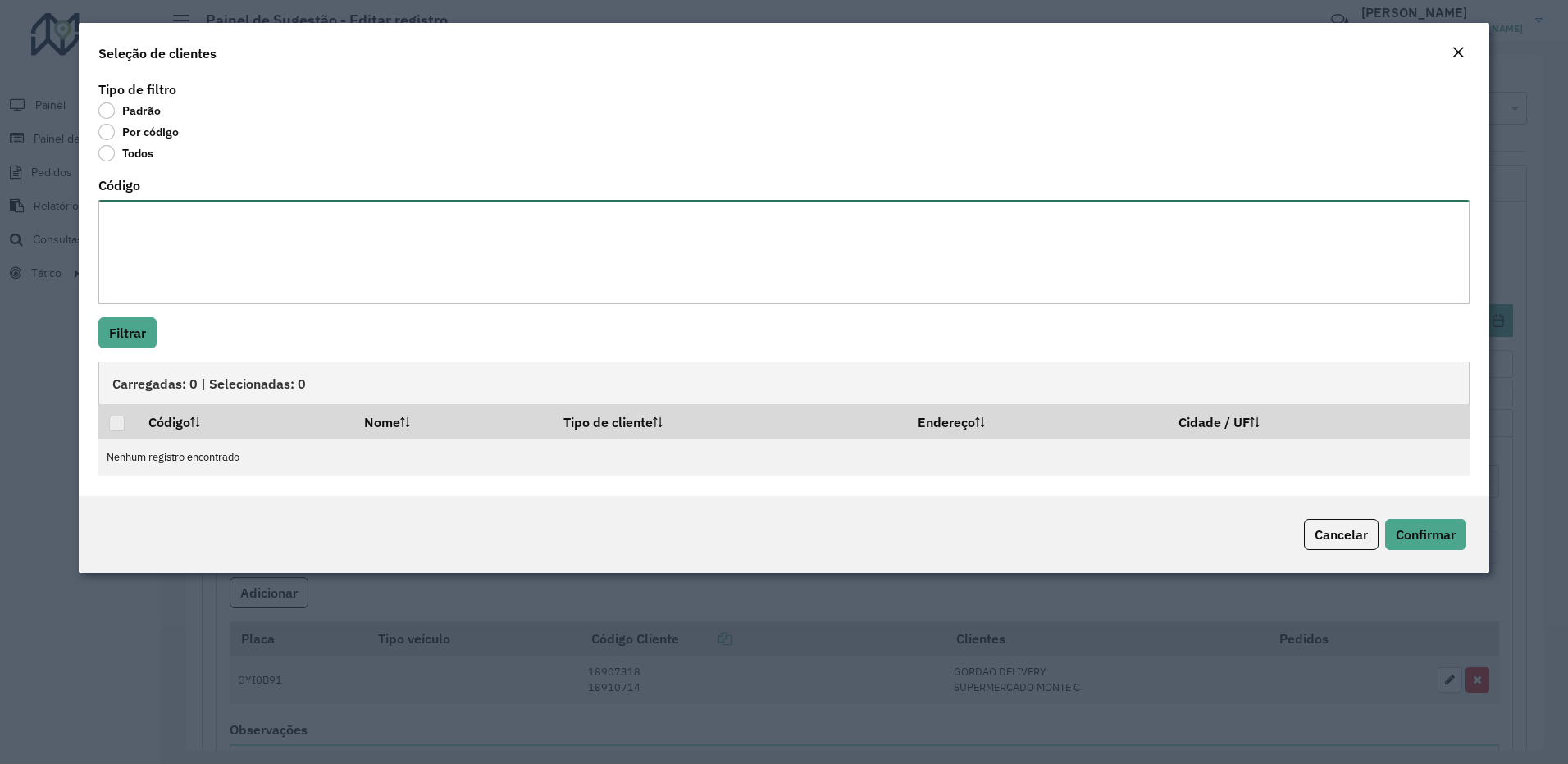
click at [173, 251] on textarea "Código" at bounding box center [784, 251] width 1372 height 104
paste textarea "**** ****"
type textarea "**** ****"
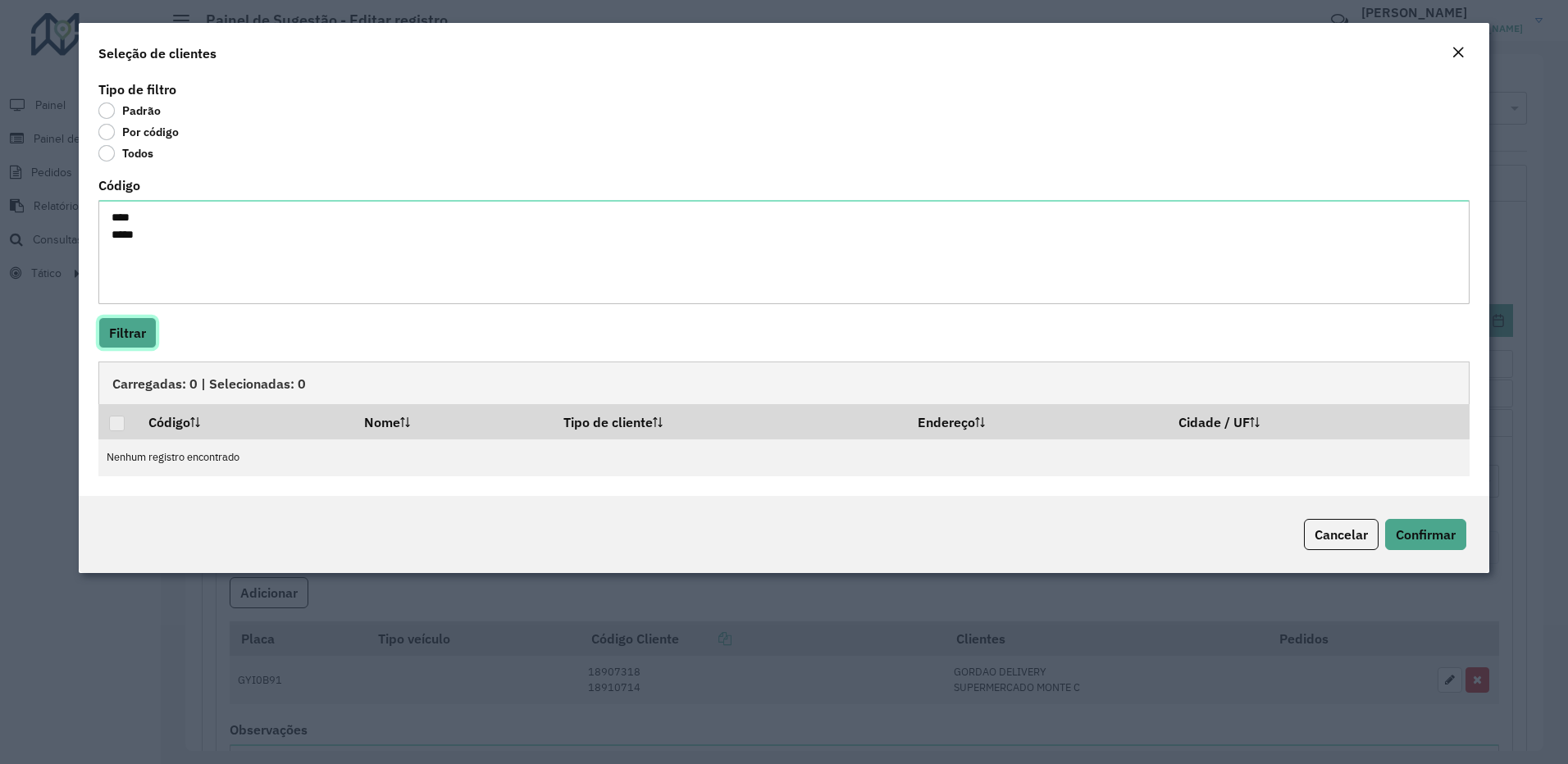
click at [139, 324] on button "Filtrar" at bounding box center [127, 333] width 58 height 31
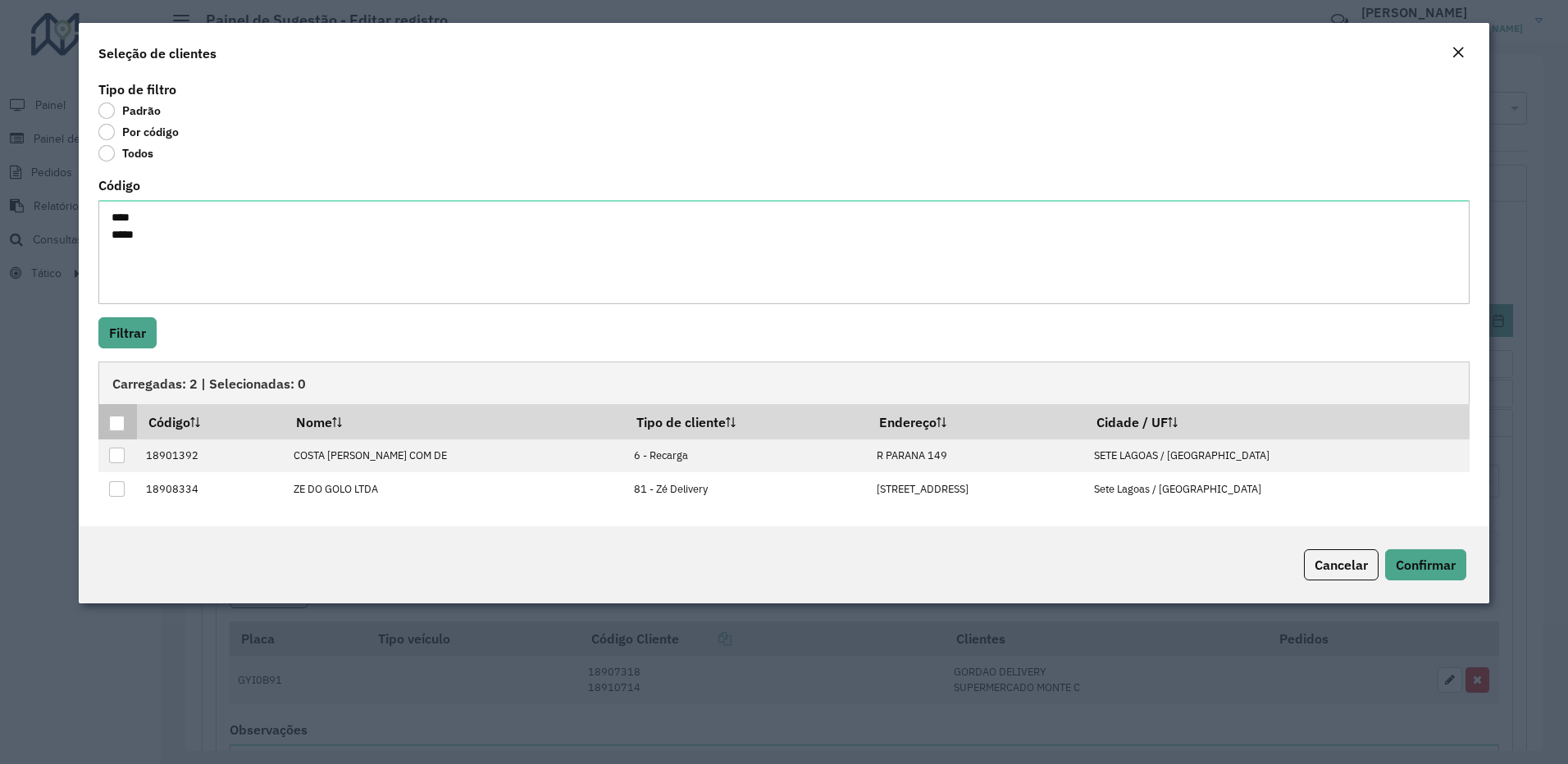
click at [116, 425] on div at bounding box center [117, 424] width 16 height 16
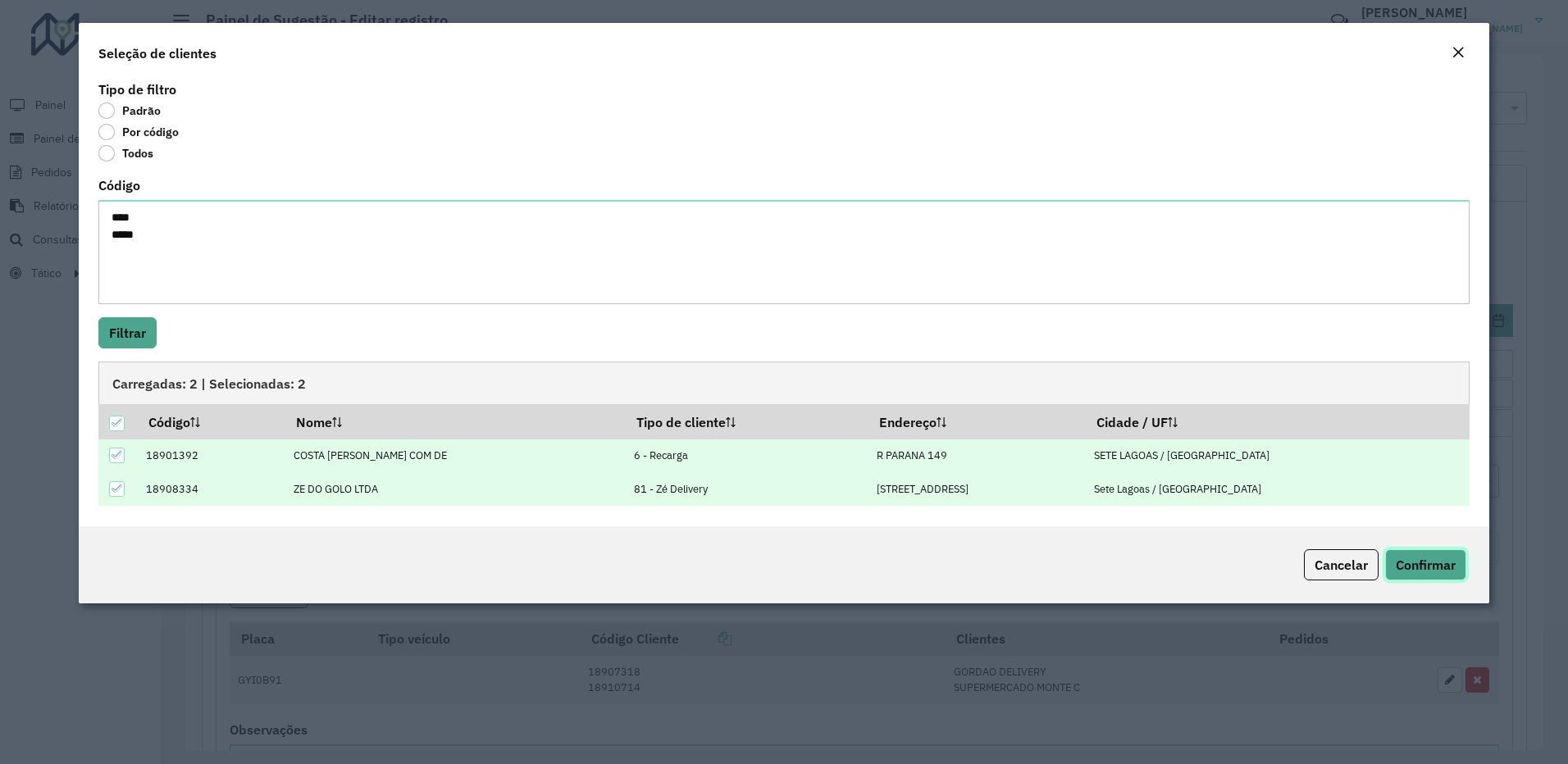
click at [1419, 560] on span "Confirmar" at bounding box center [1426, 565] width 60 height 17
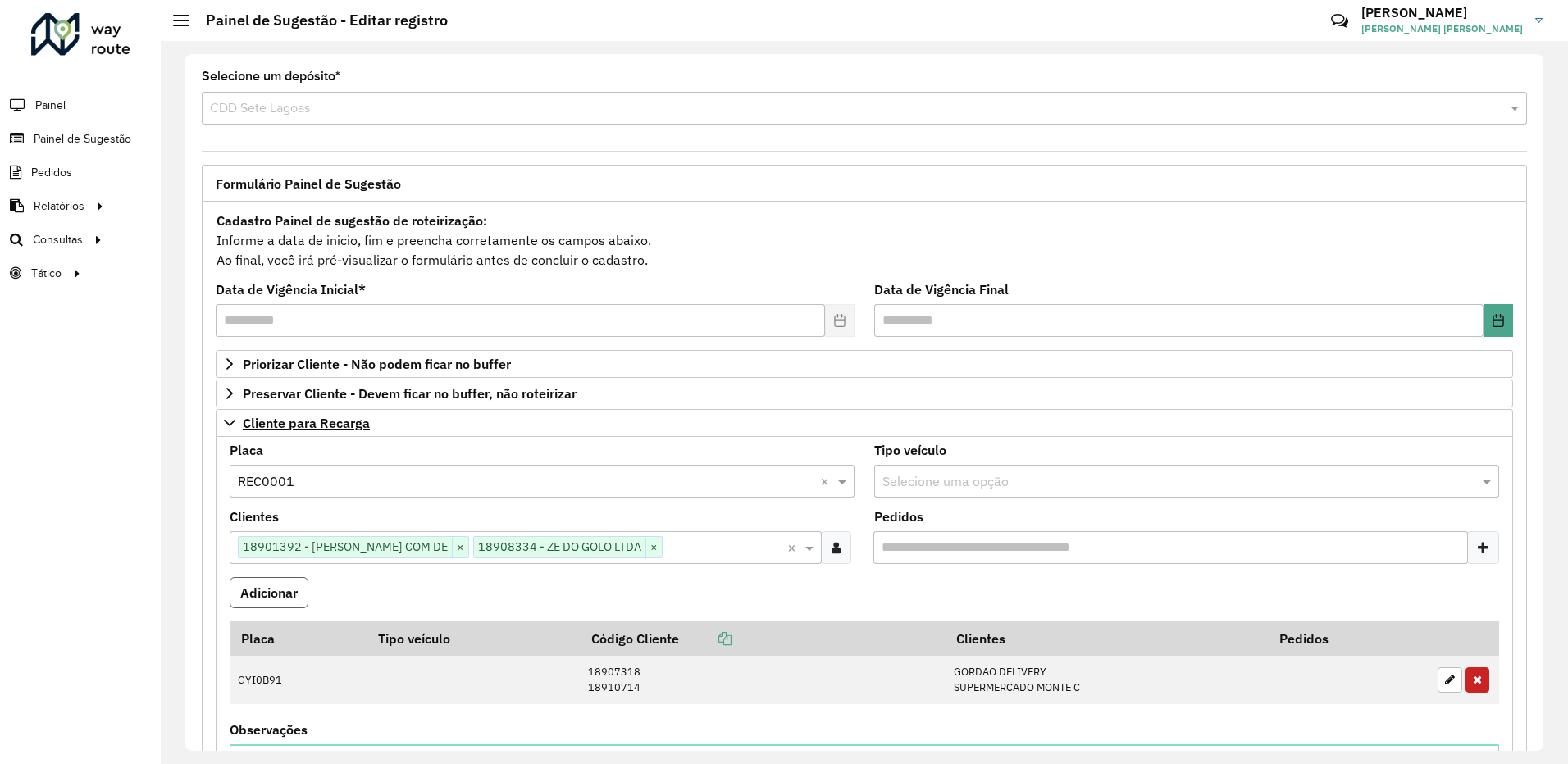
click at [280, 593] on button "Adicionar" at bounding box center [269, 592] width 79 height 31
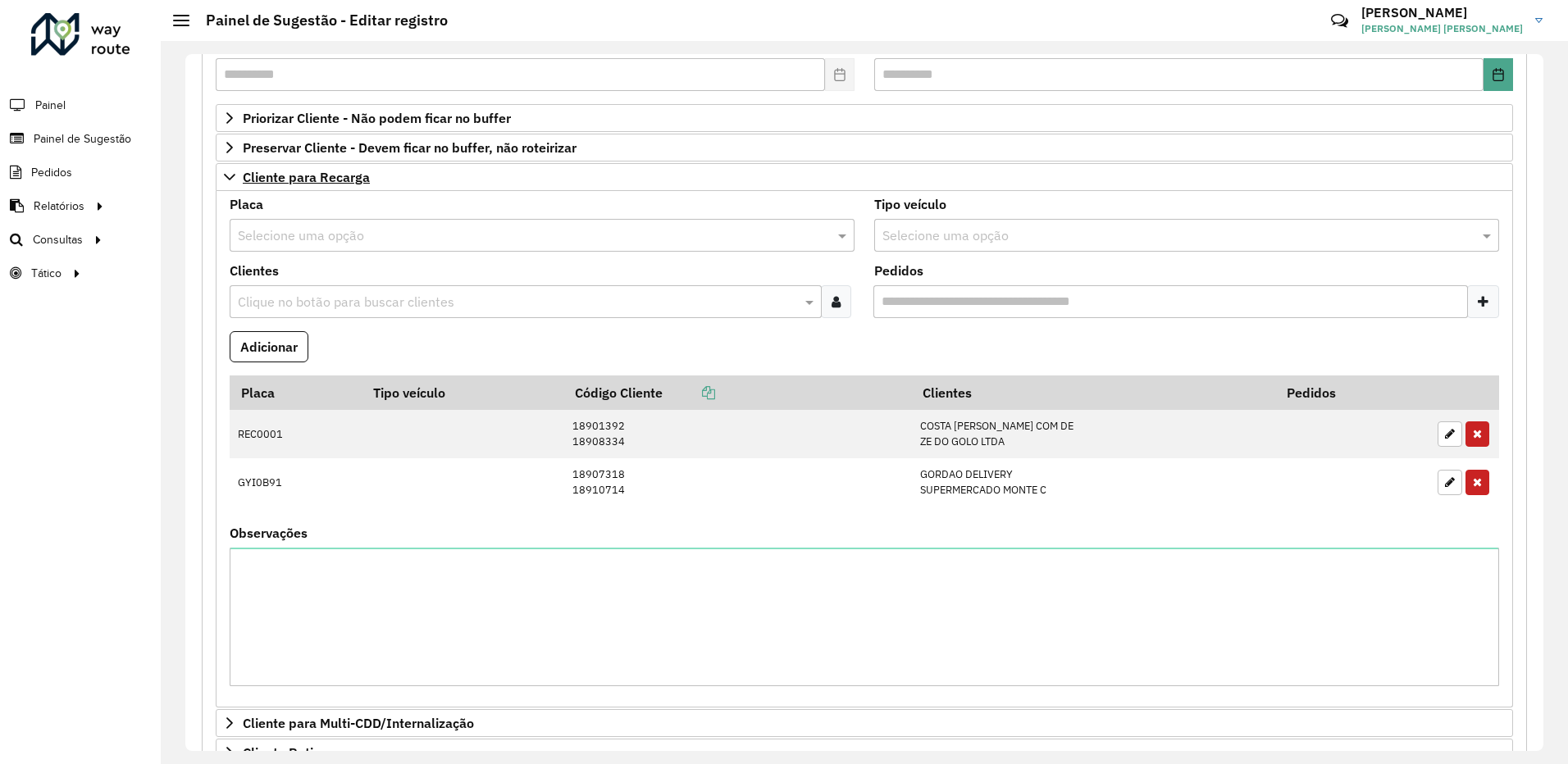
scroll to position [570, 0]
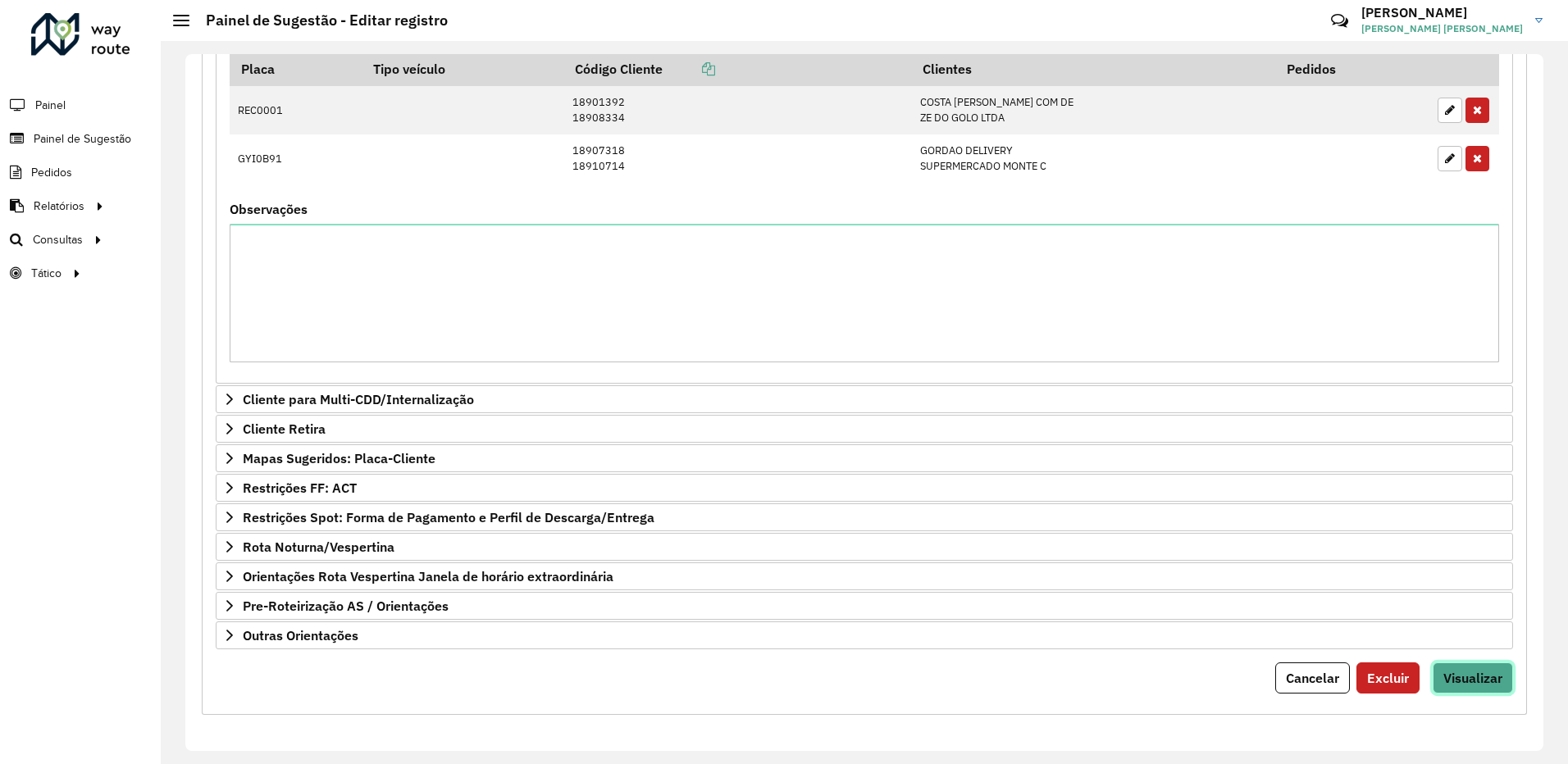
click at [1461, 673] on span "Visualizar" at bounding box center [1473, 678] width 59 height 17
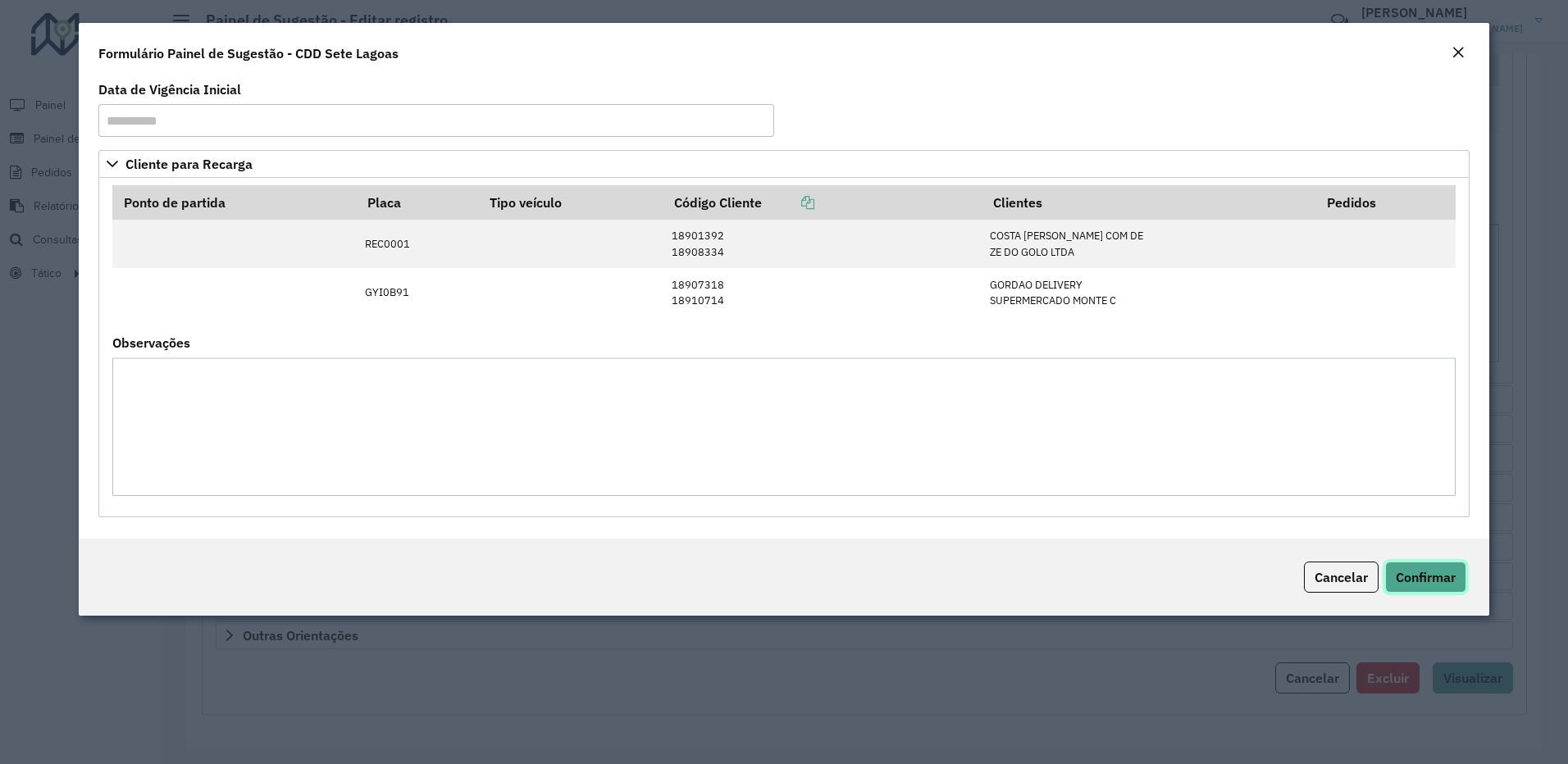
click at [1421, 568] on button "Confirmar" at bounding box center [1426, 577] width 81 height 31
